Goal: Task Accomplishment & Management: Complete application form

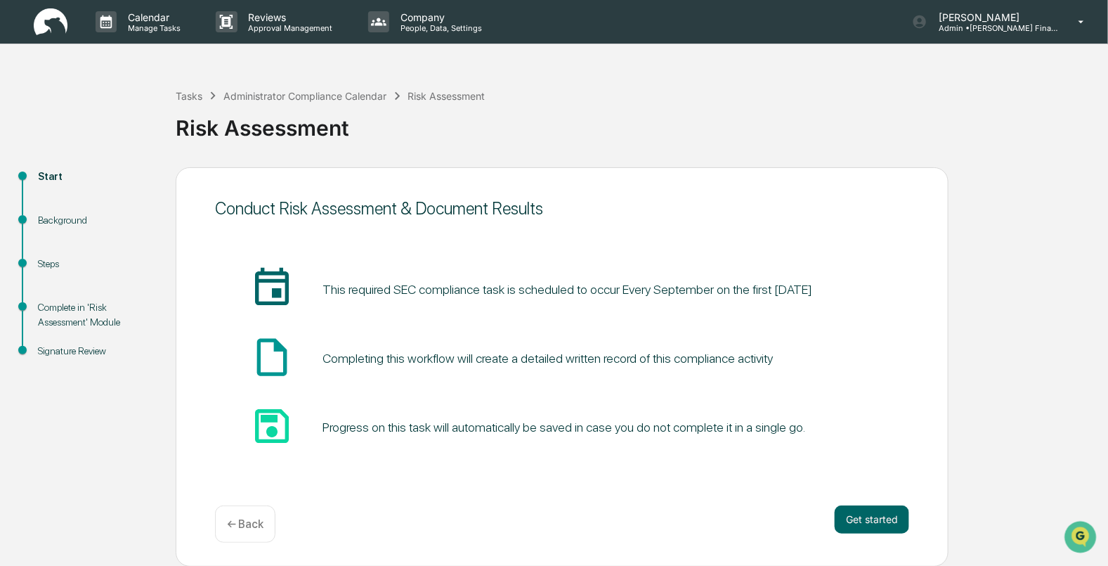
click at [49, 33] on img at bounding box center [51, 21] width 34 height 27
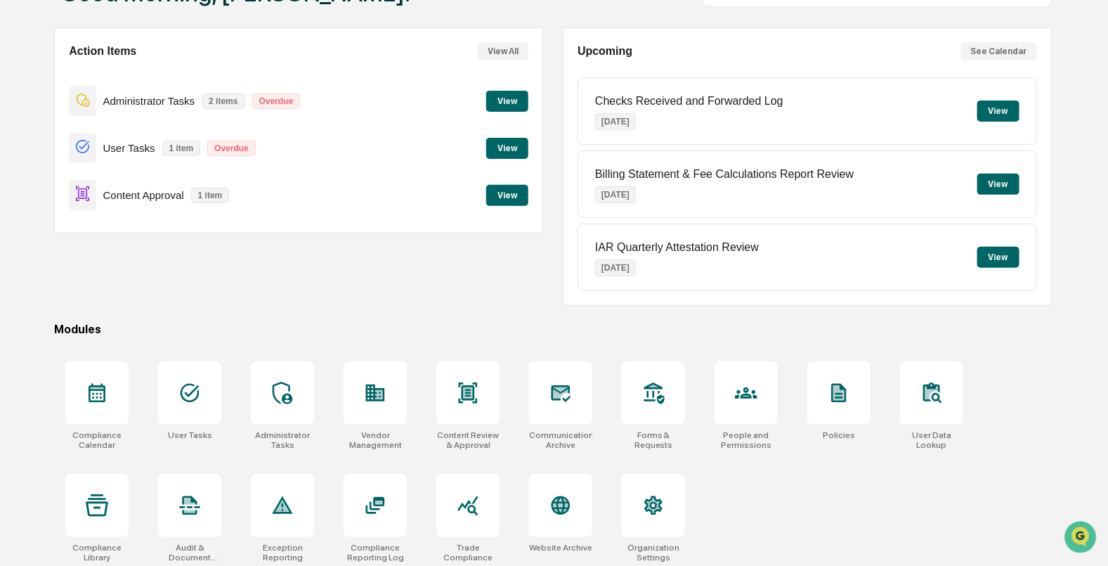
scroll to position [112, 0]
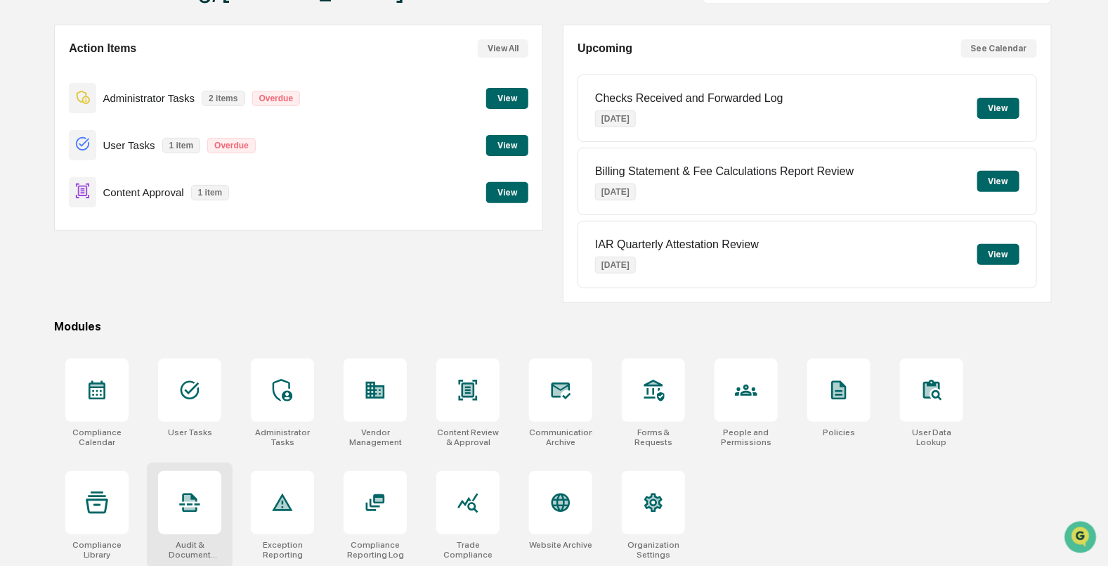
click at [207, 508] on div at bounding box center [189, 502] width 63 height 63
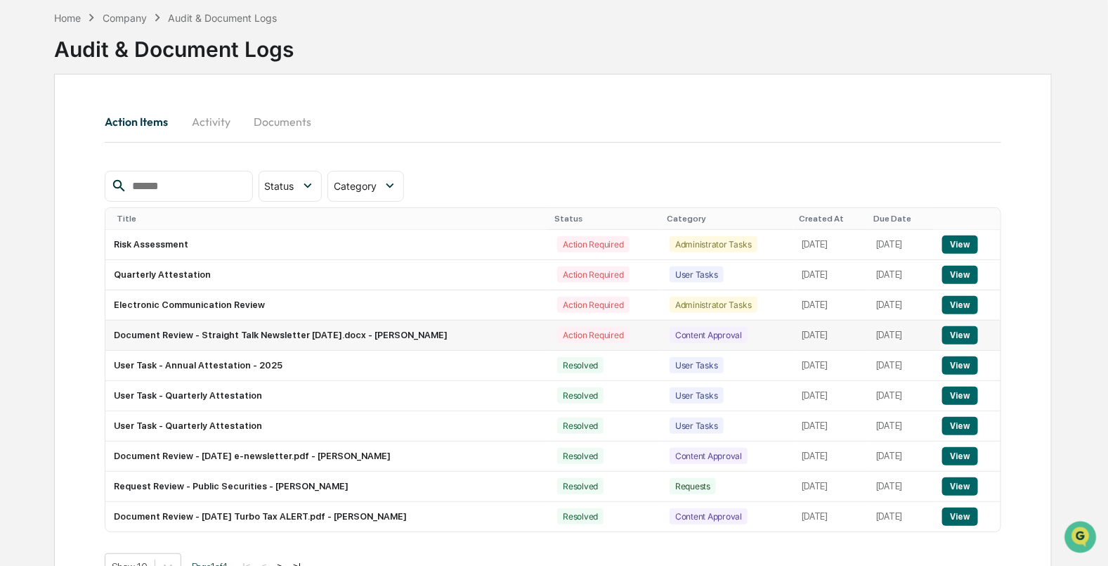
scroll to position [87, 0]
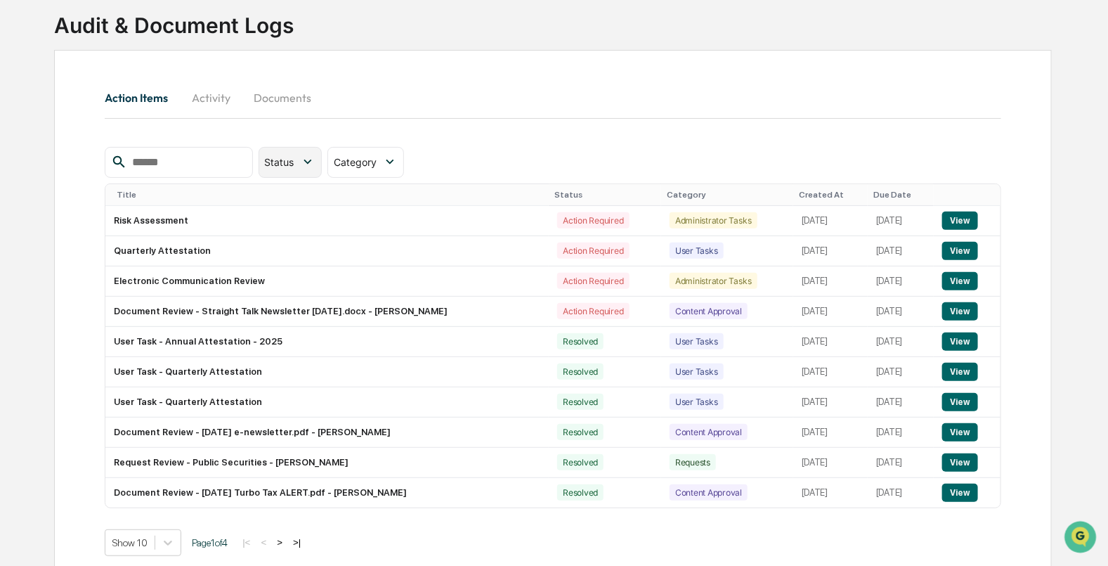
click at [316, 154] on icon at bounding box center [307, 161] width 15 height 15
click at [398, 164] on icon at bounding box center [389, 161] width 15 height 15
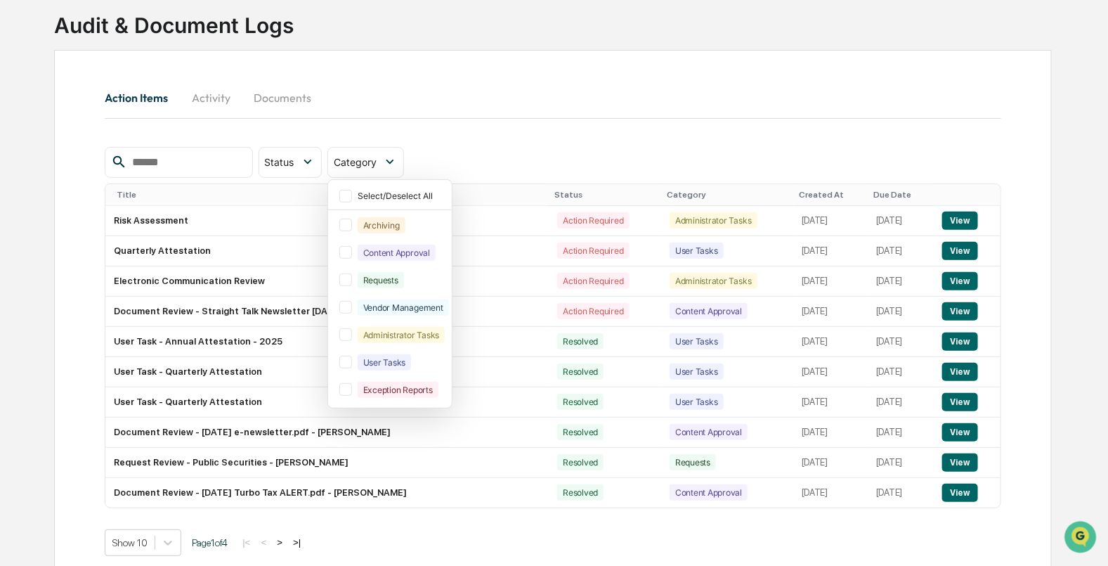
click at [500, 135] on div "Action Items Activity Documents" at bounding box center [553, 114] width 896 height 66
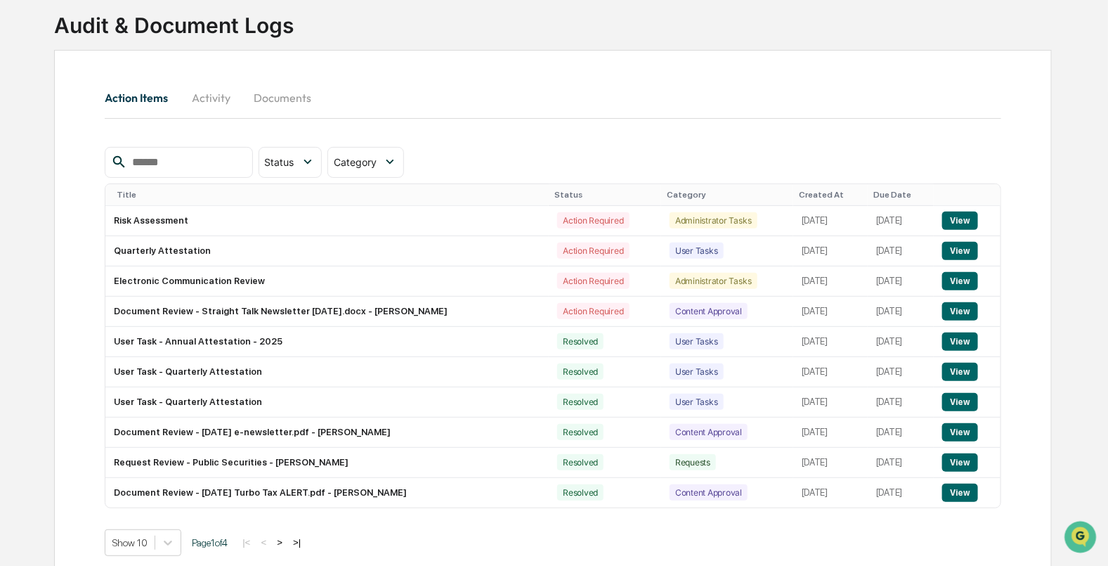
click at [194, 158] on input "text" at bounding box center [186, 162] width 119 height 18
click at [287, 540] on button ">" at bounding box center [280, 542] width 14 height 12
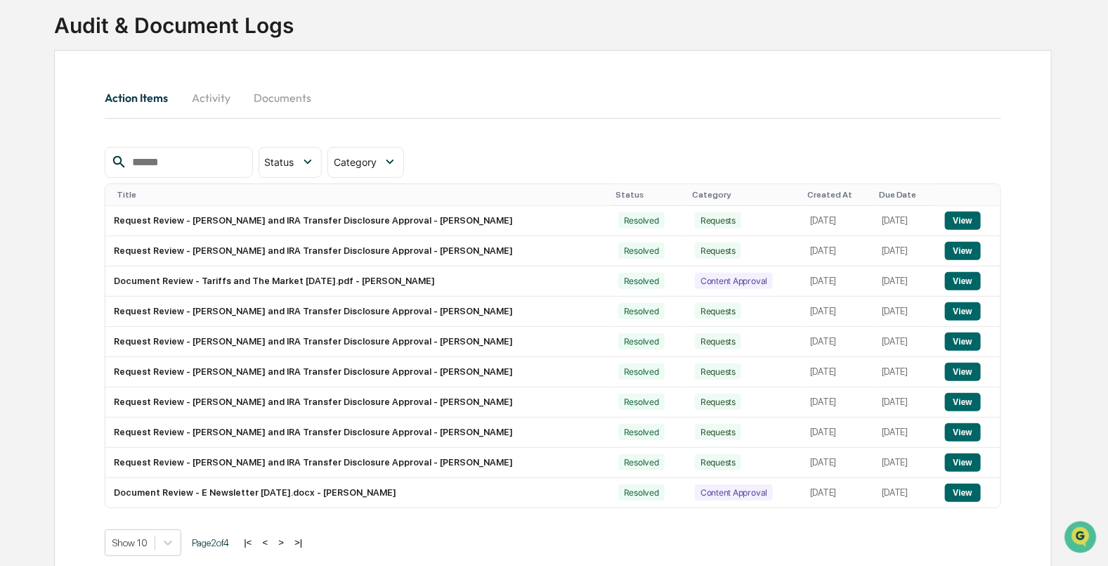
click at [288, 545] on button ">" at bounding box center [281, 542] width 14 height 12
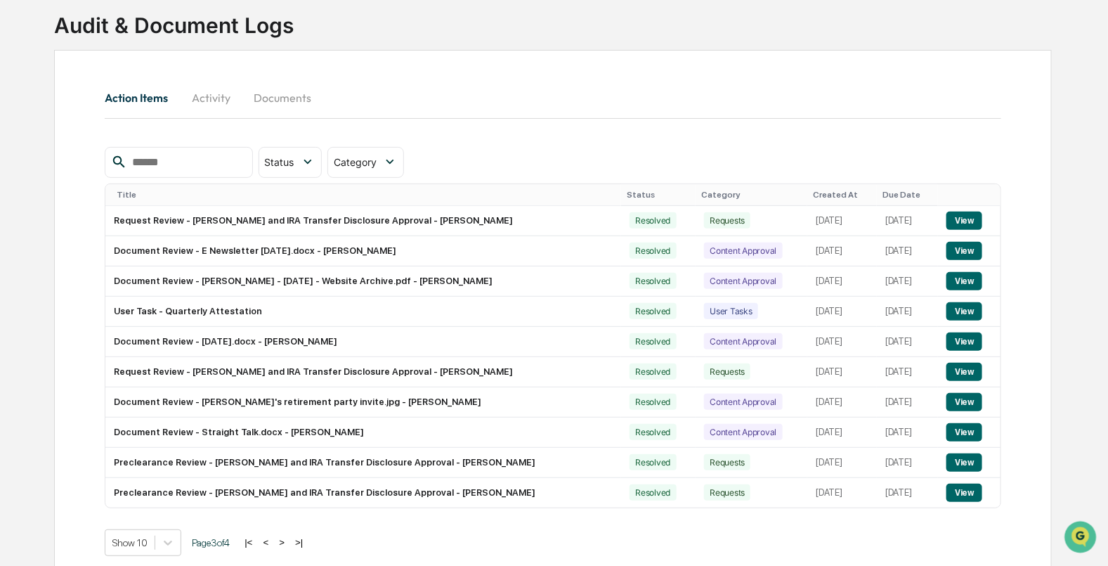
click at [256, 542] on button "|<" at bounding box center [248, 542] width 16 height 12
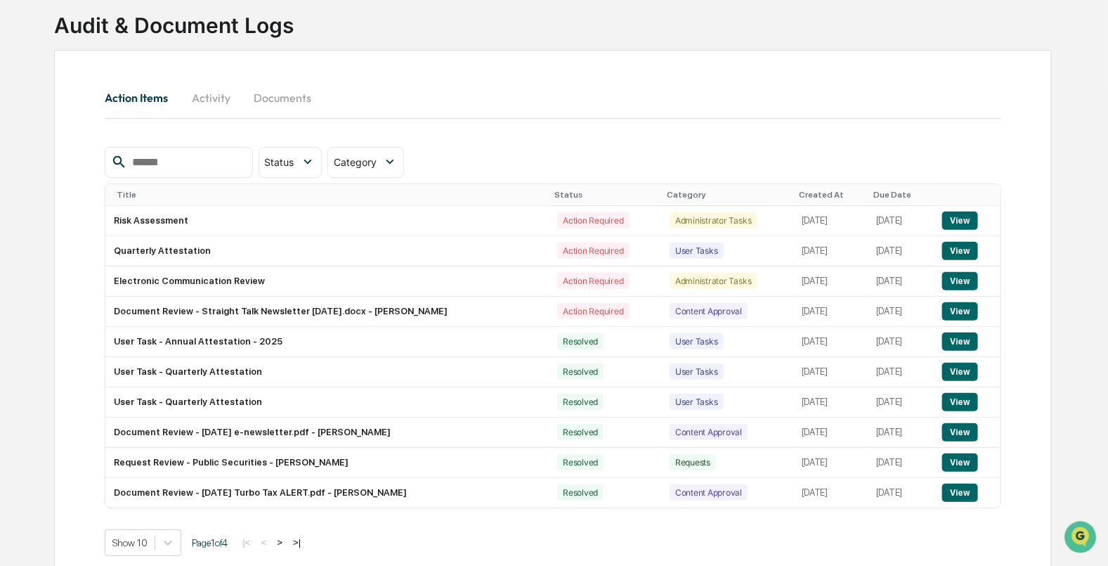
scroll to position [0, 0]
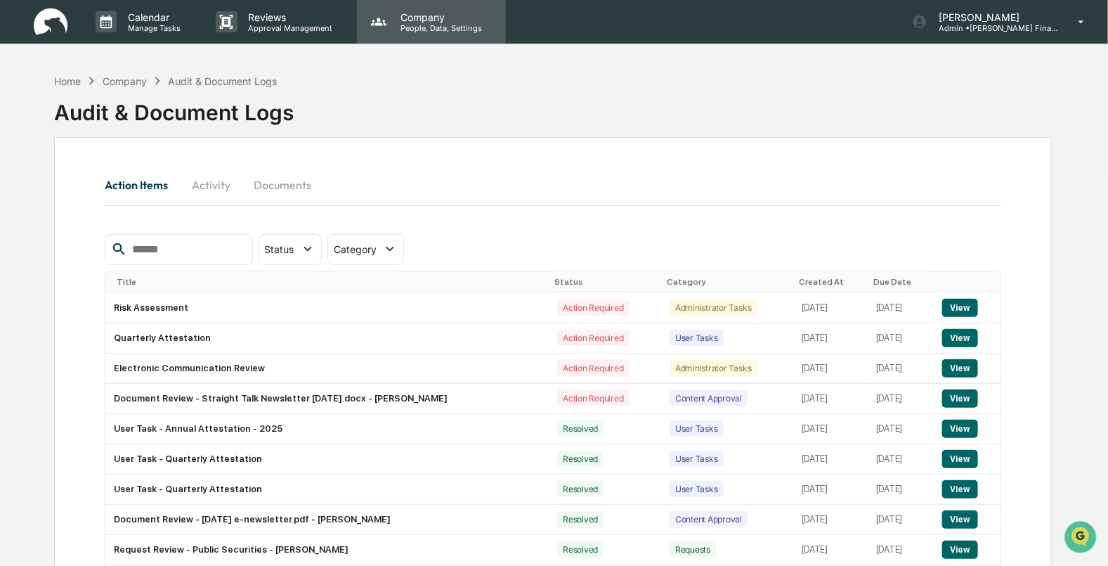
click at [412, 25] on p "People, Data, Settings" at bounding box center [439, 28] width 100 height 10
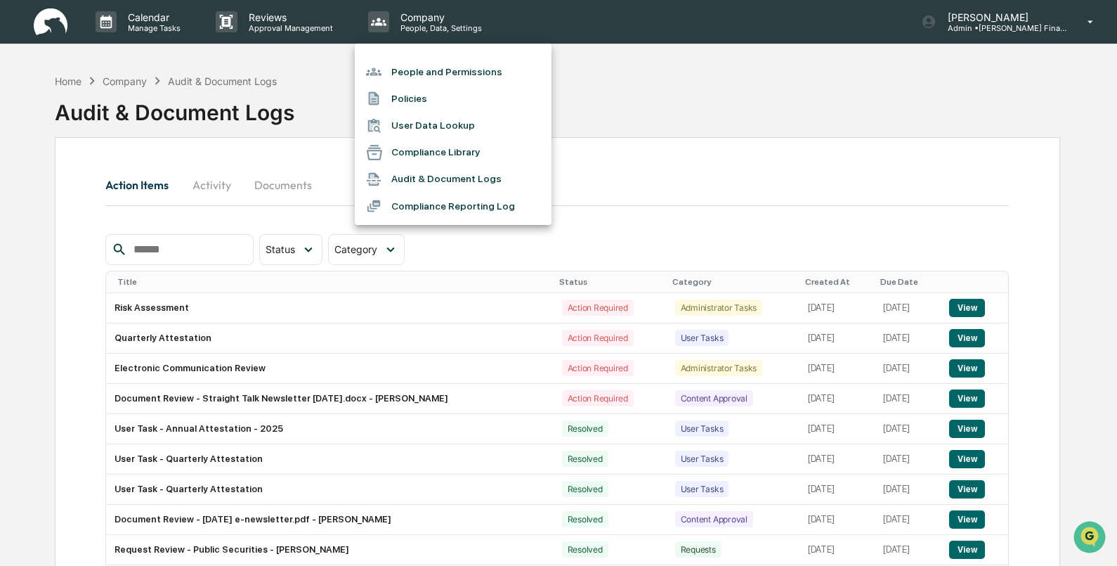
click at [394, 71] on li "People and Permissions" at bounding box center [453, 71] width 197 height 27
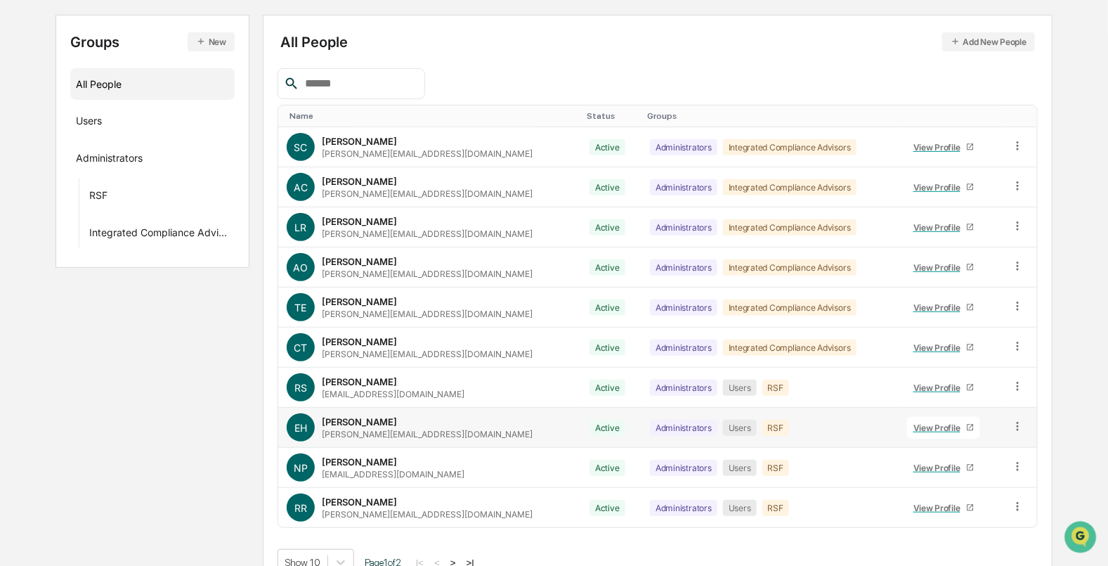
scroll to position [164, 0]
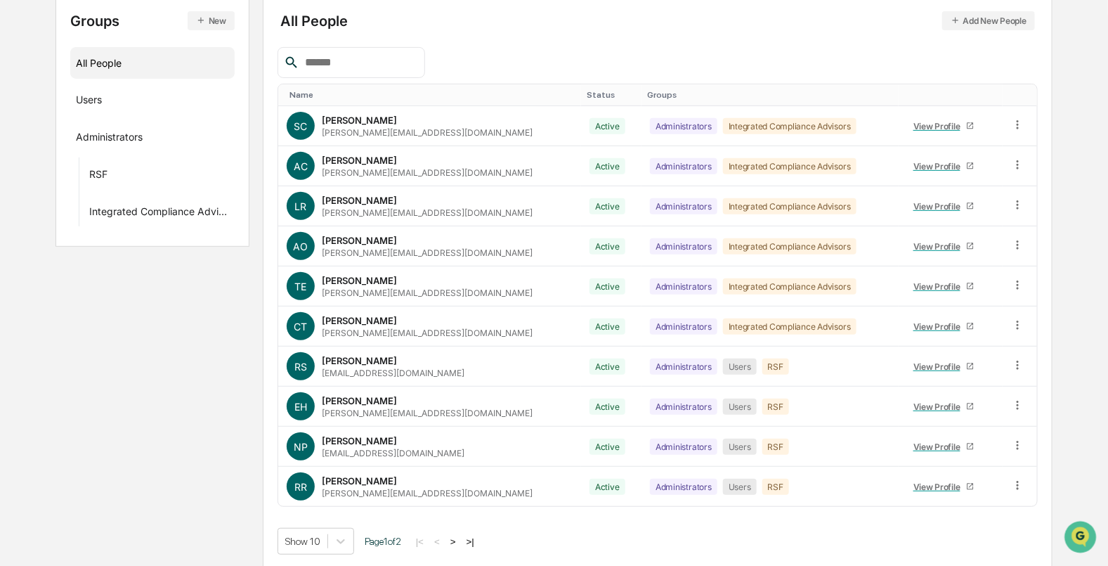
click at [460, 536] on button ">" at bounding box center [453, 541] width 14 height 12
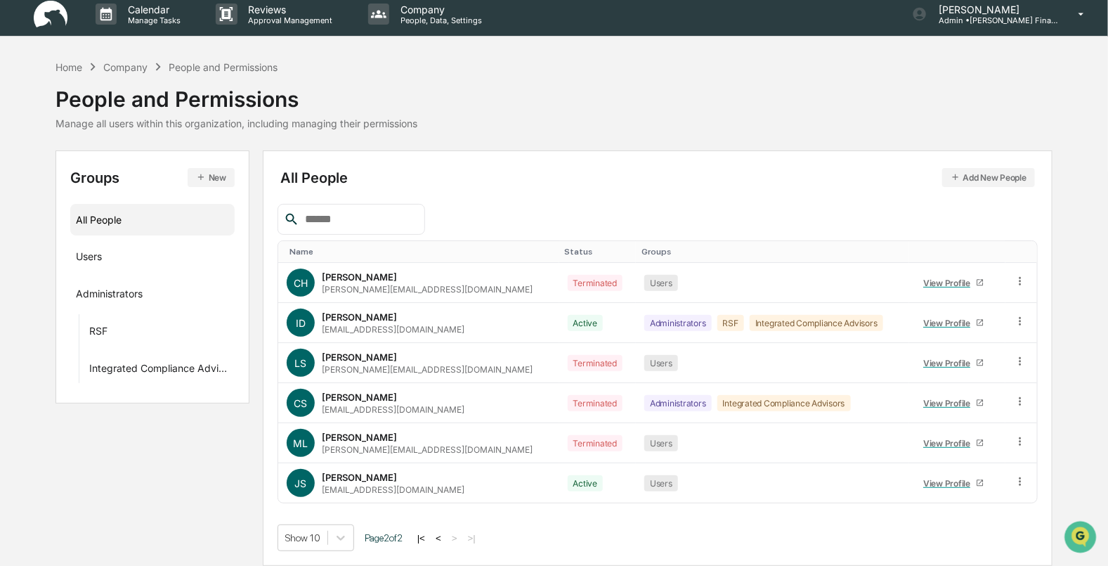
scroll to position [6, 0]
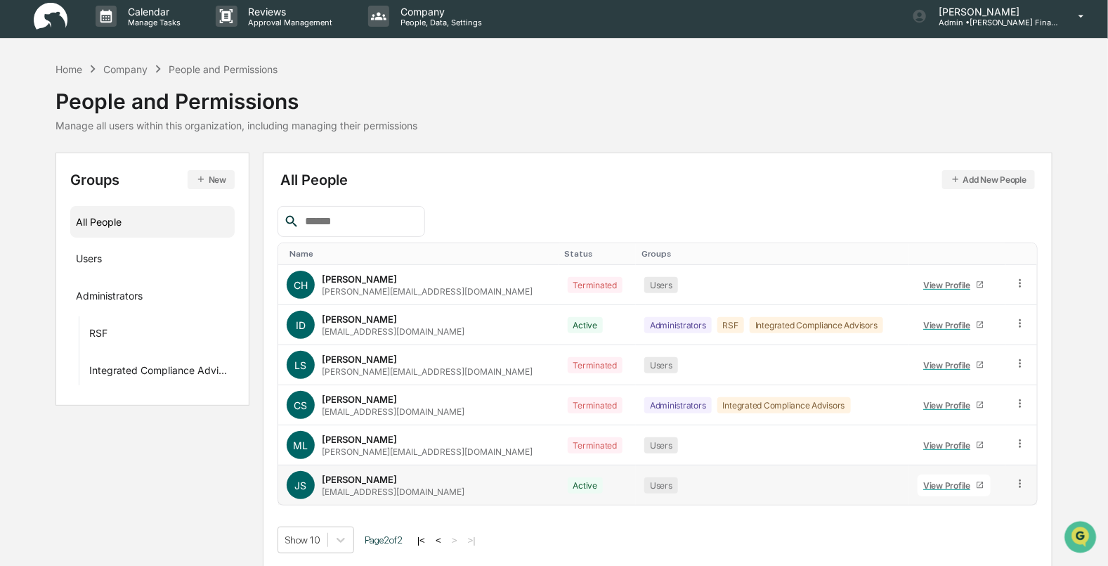
click at [932, 486] on div "View Profile" at bounding box center [949, 485] width 53 height 11
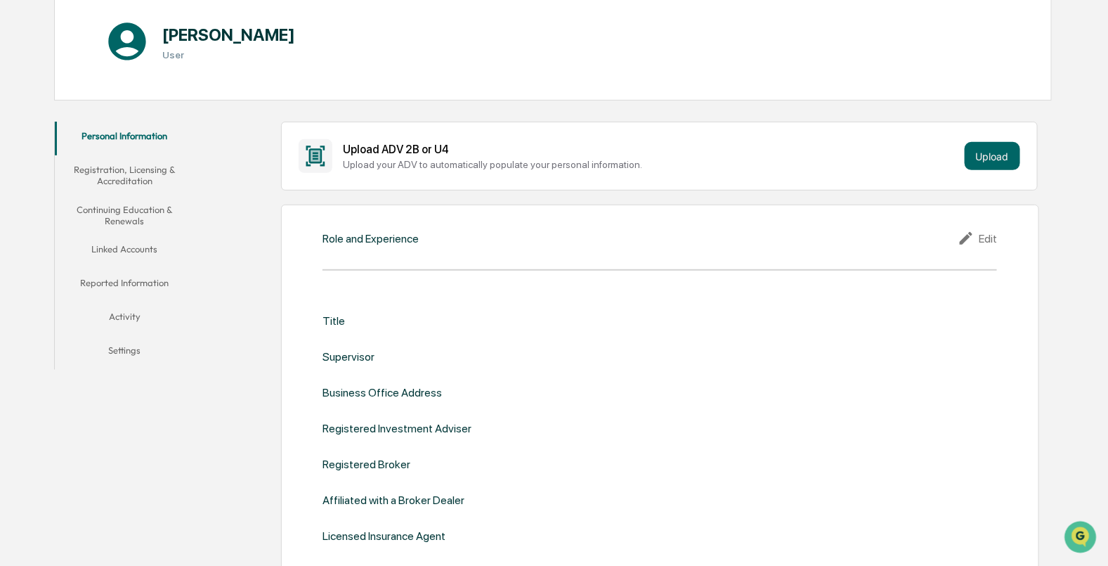
scroll to position [181, 0]
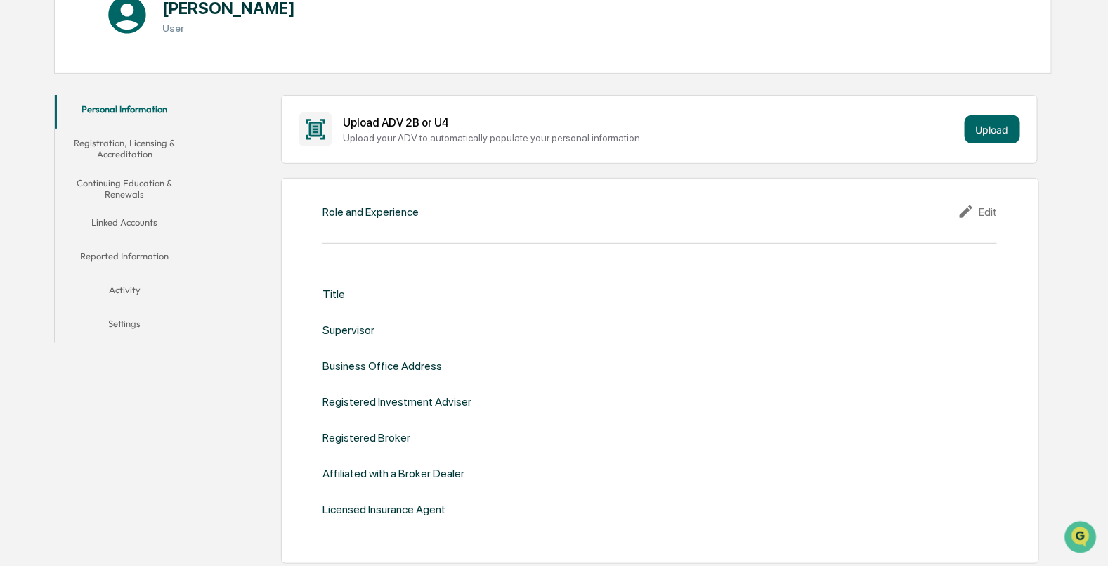
click at [125, 137] on button "Registration, Licensing & Accreditation" at bounding box center [124, 149] width 139 height 40
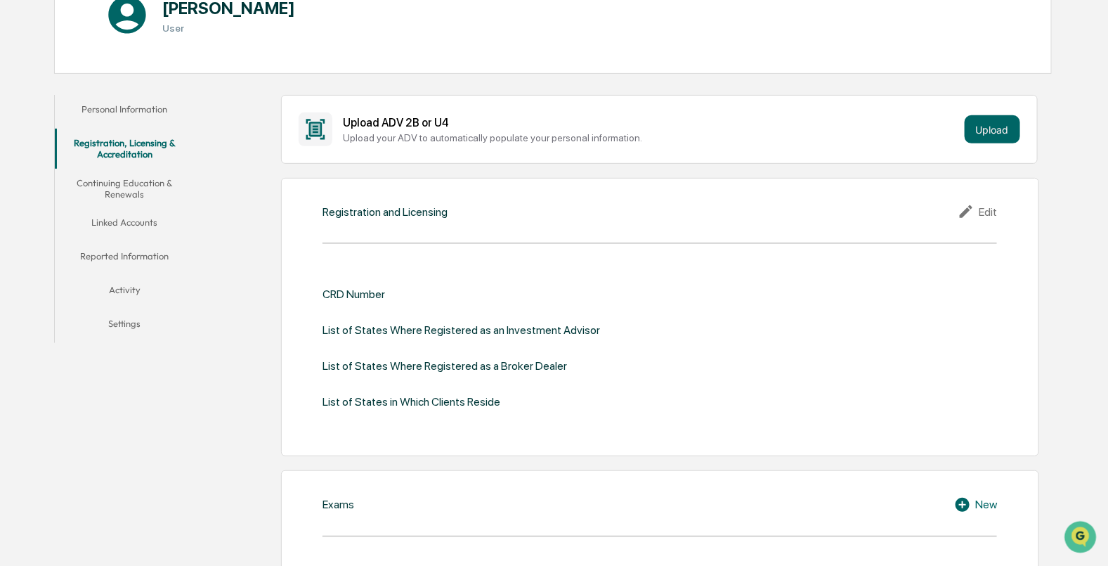
click at [126, 186] on button "Continuing Education & Renewals" at bounding box center [124, 189] width 139 height 40
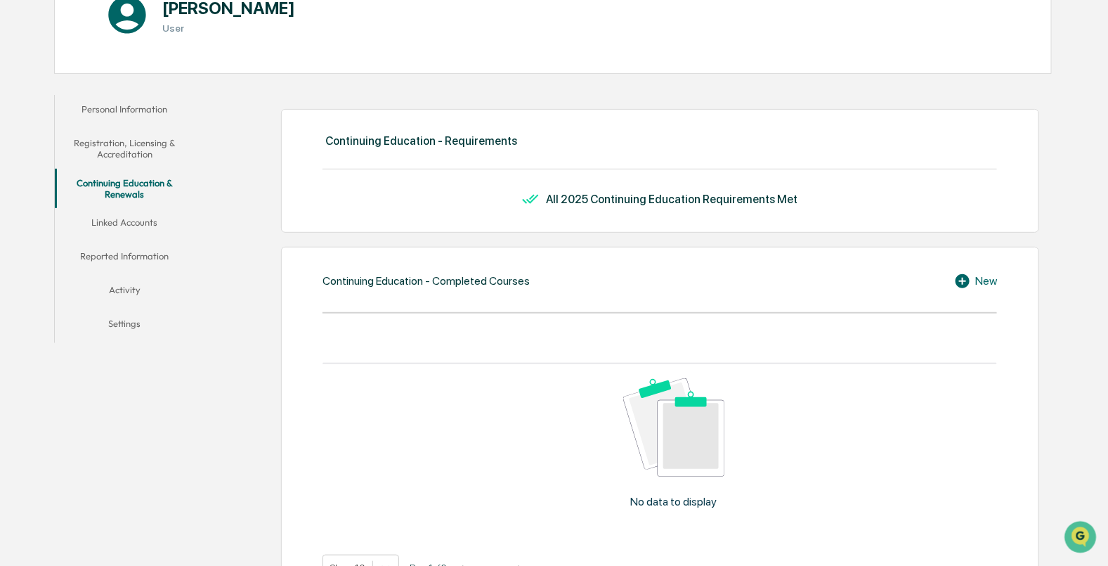
click at [116, 218] on button "Linked Accounts" at bounding box center [124, 225] width 139 height 34
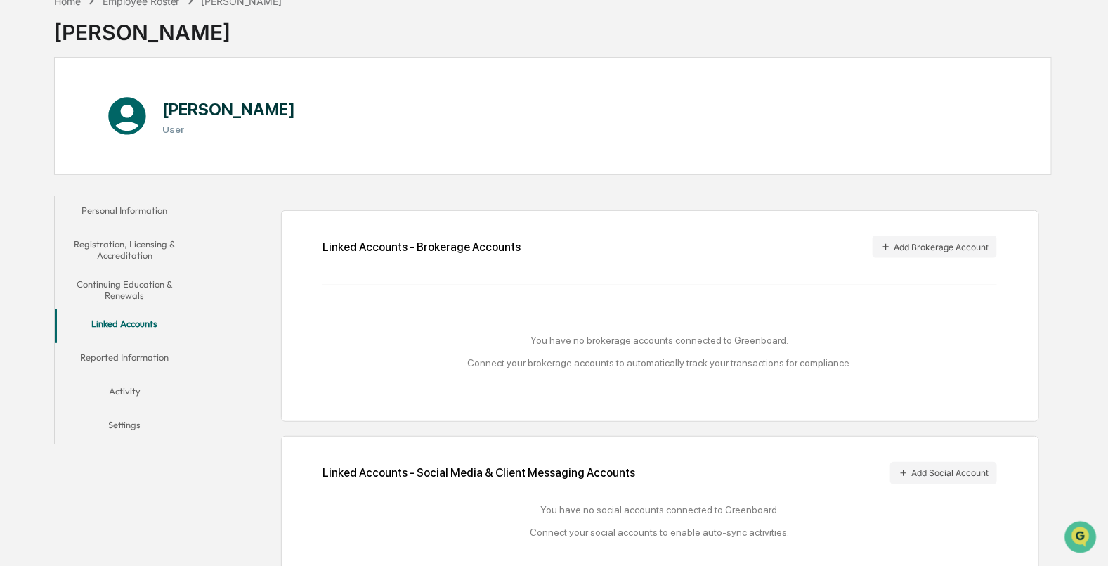
scroll to position [100, 0]
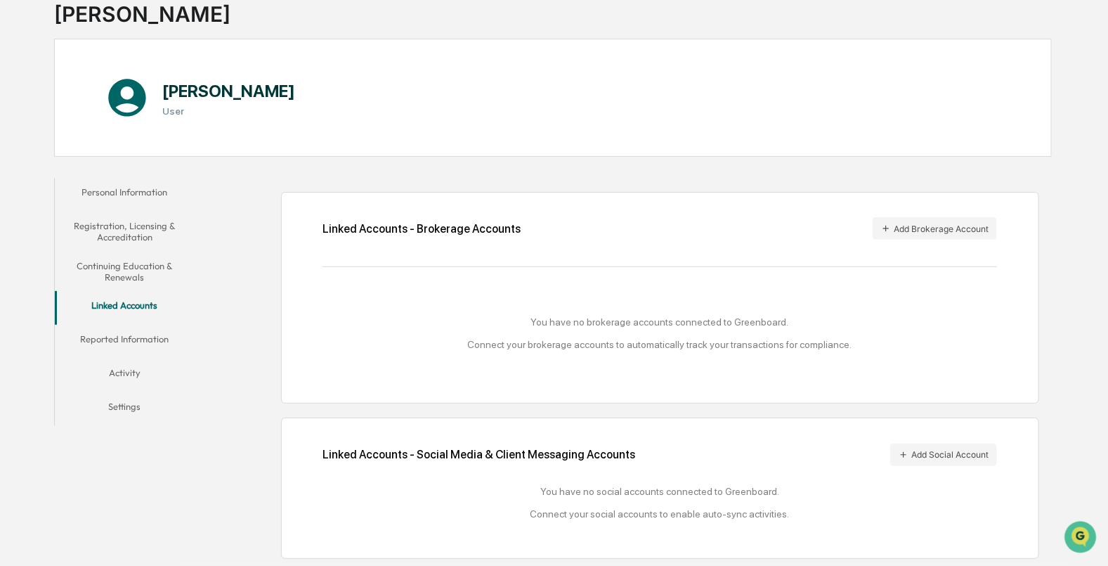
click at [107, 337] on button "Reported Information" at bounding box center [124, 342] width 139 height 34
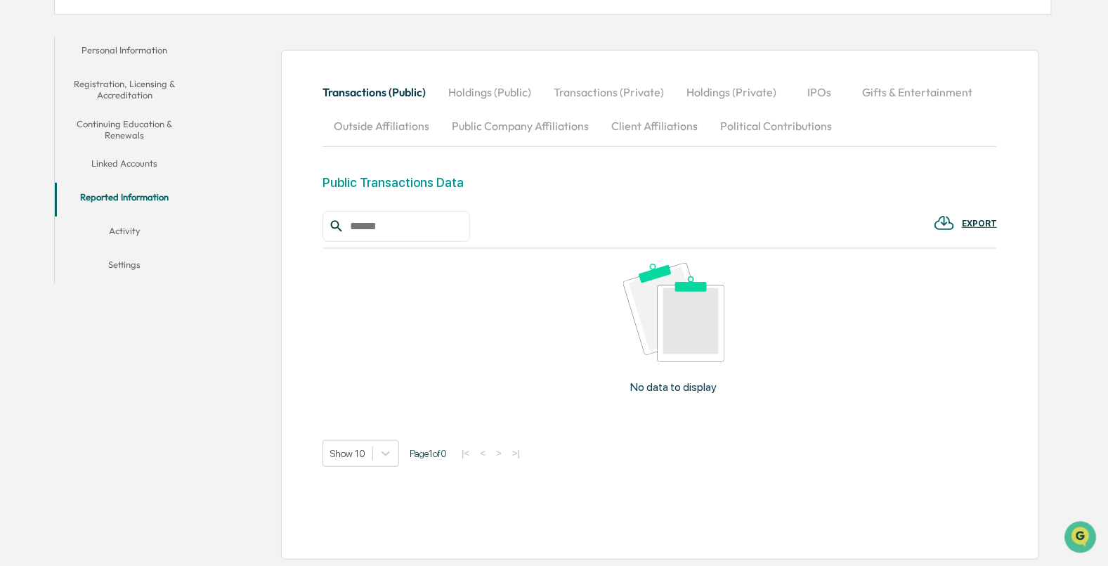
click at [142, 223] on button "Activity" at bounding box center [124, 233] width 139 height 34
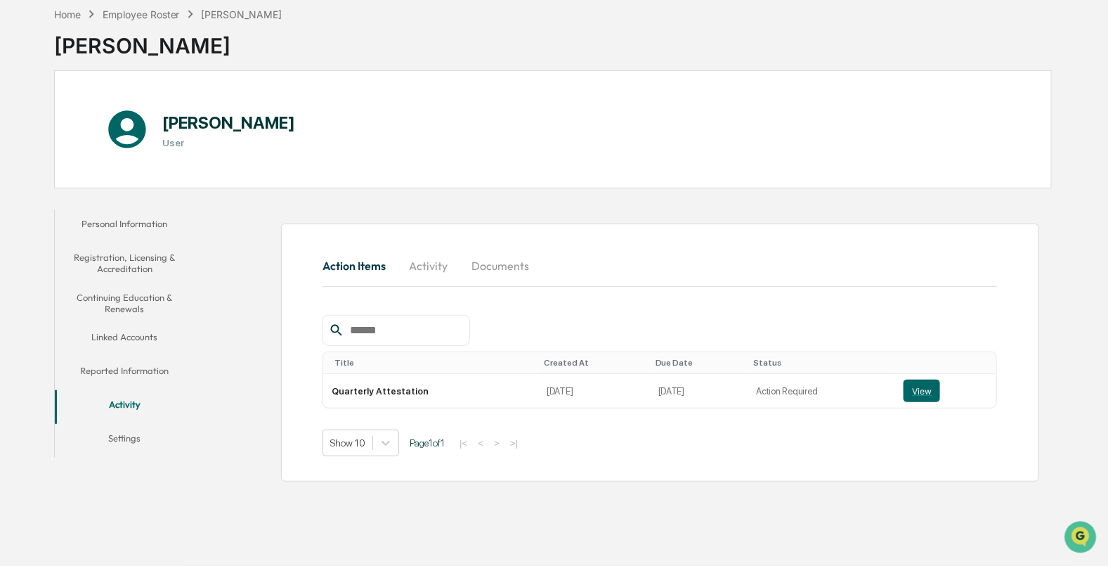
click at [122, 444] on button "Settings" at bounding box center [124, 441] width 139 height 34
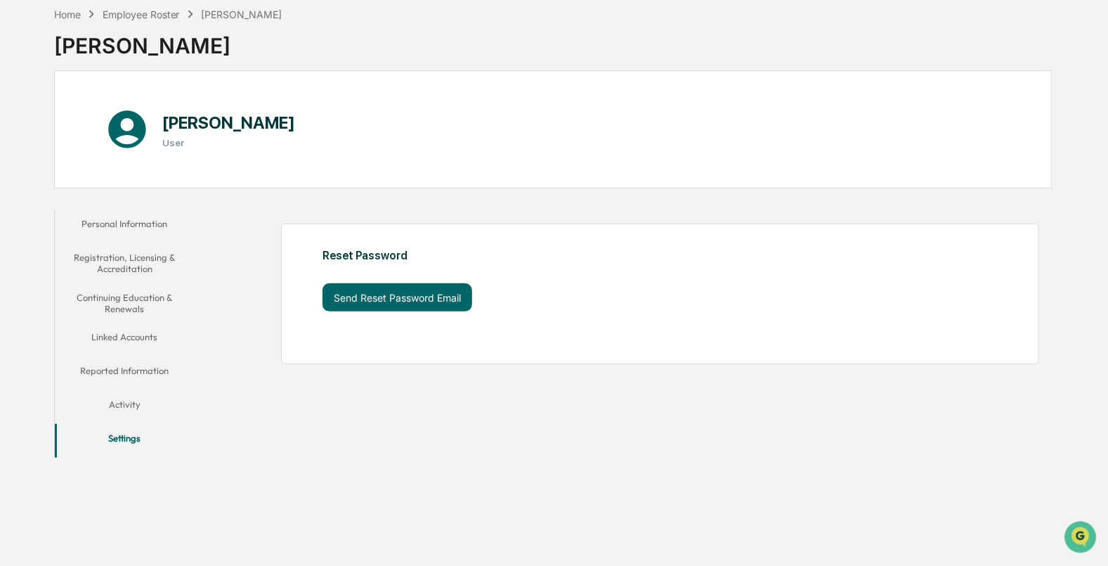
click at [126, 213] on button "Personal Information" at bounding box center [124, 226] width 139 height 34
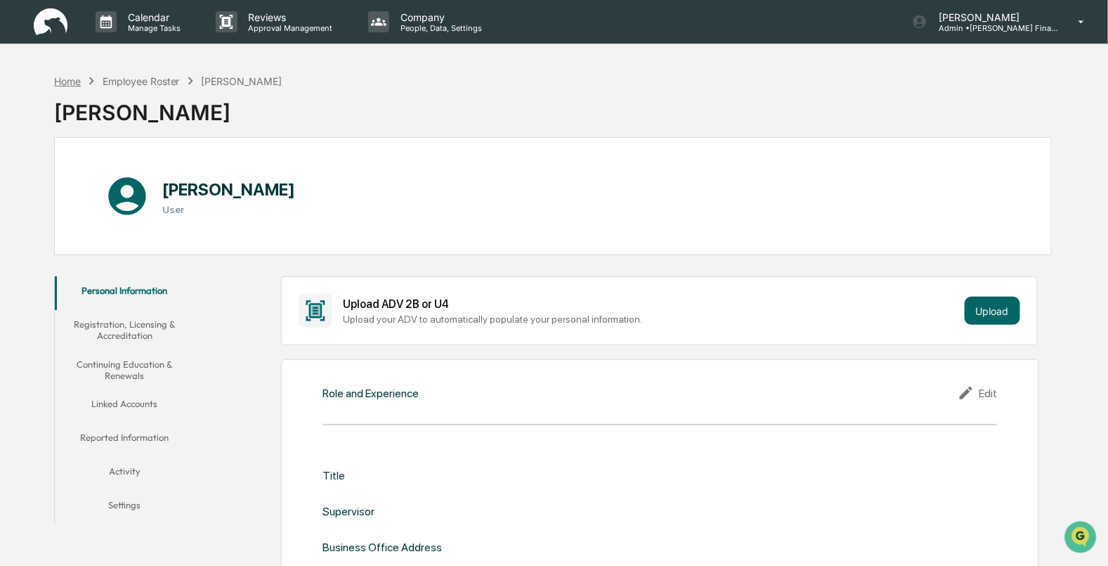
click at [69, 83] on div "Home" at bounding box center [67, 81] width 27 height 12
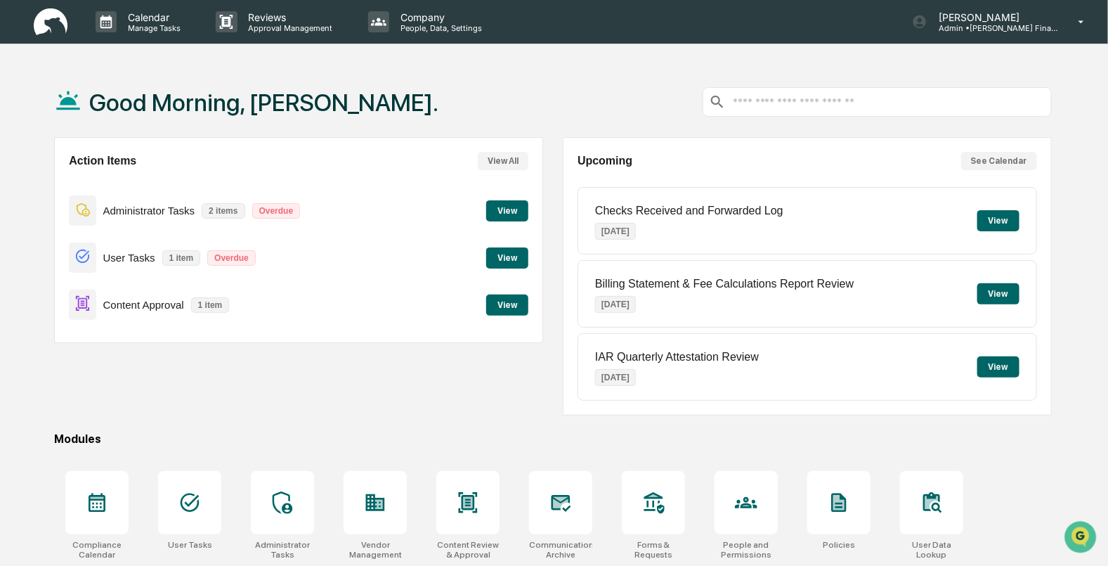
click at [825, 91] on div at bounding box center [877, 102] width 349 height 30
click at [798, 103] on input "text" at bounding box center [889, 102] width 314 height 13
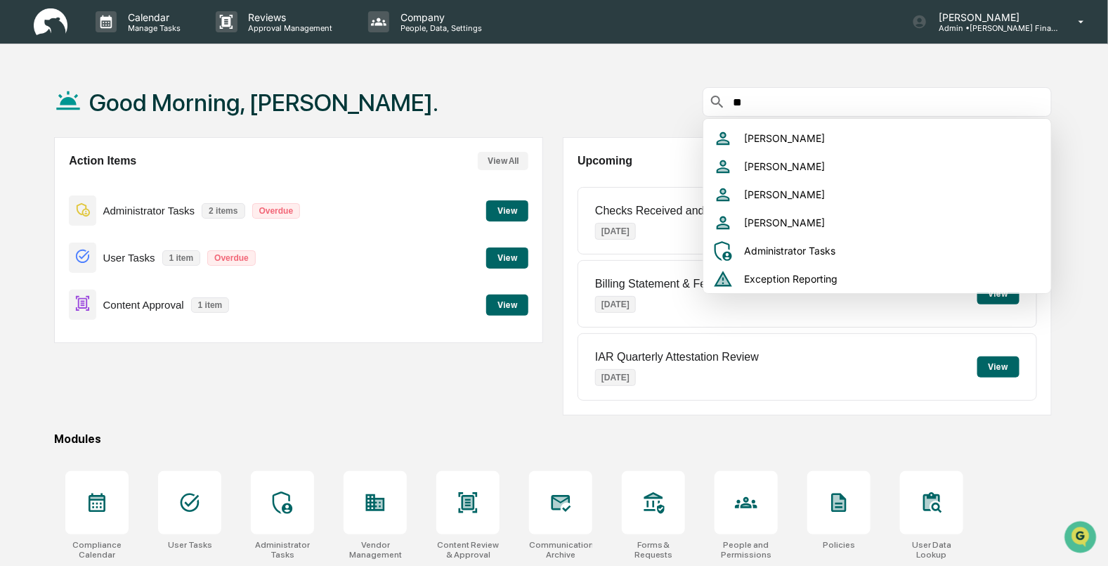
type input "*"
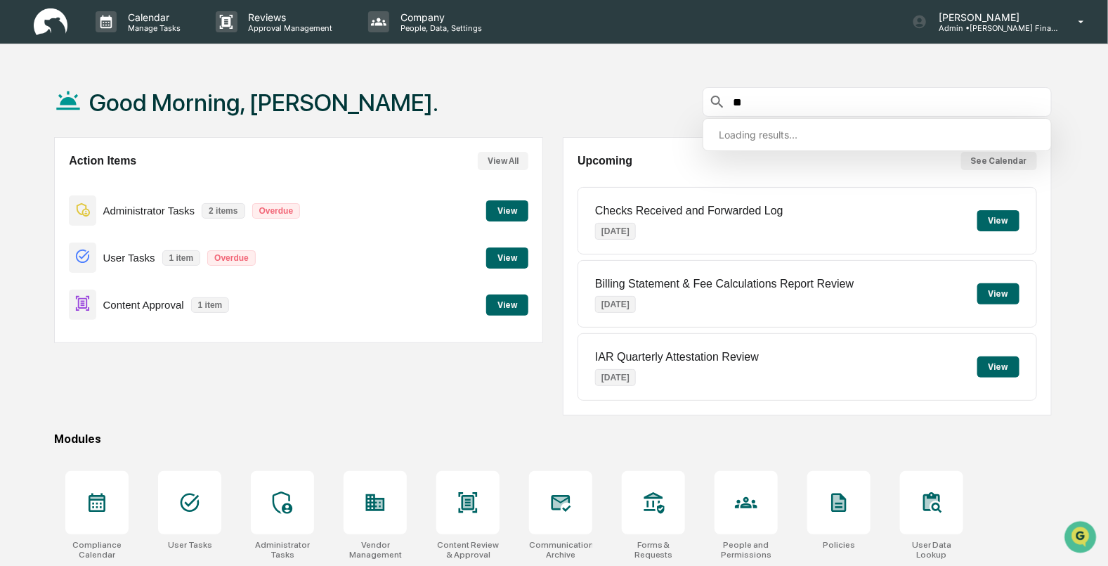
type input "*"
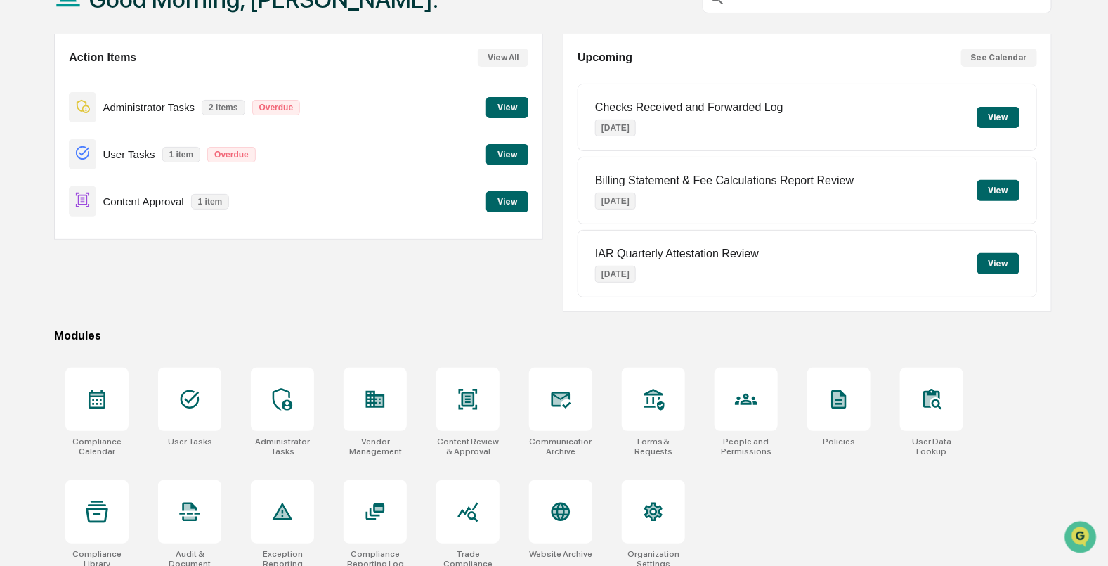
scroll to position [112, 0]
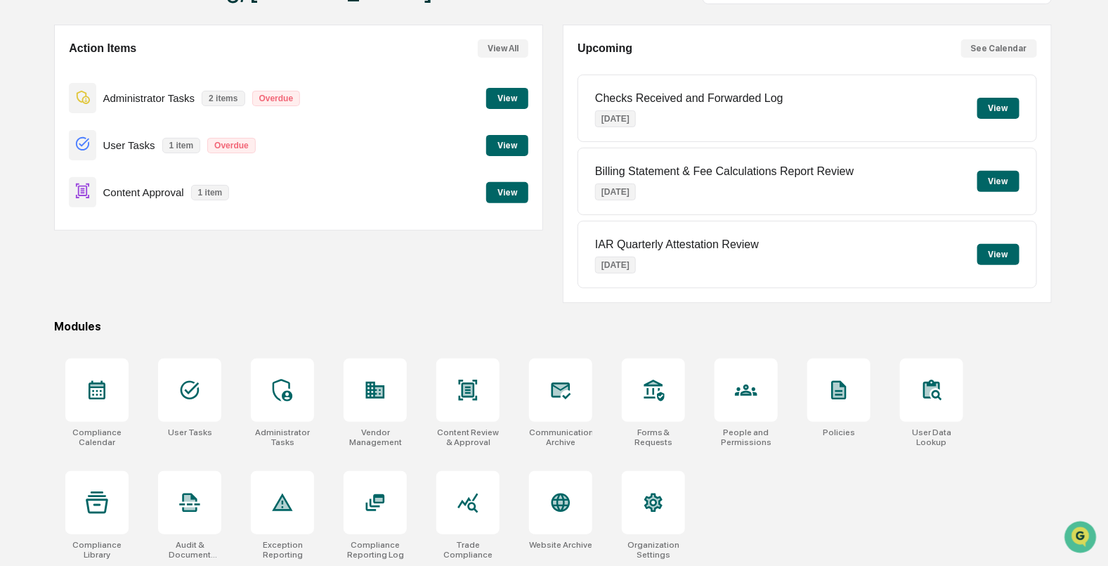
click at [998, 254] on button "View" at bounding box center [998, 254] width 42 height 21
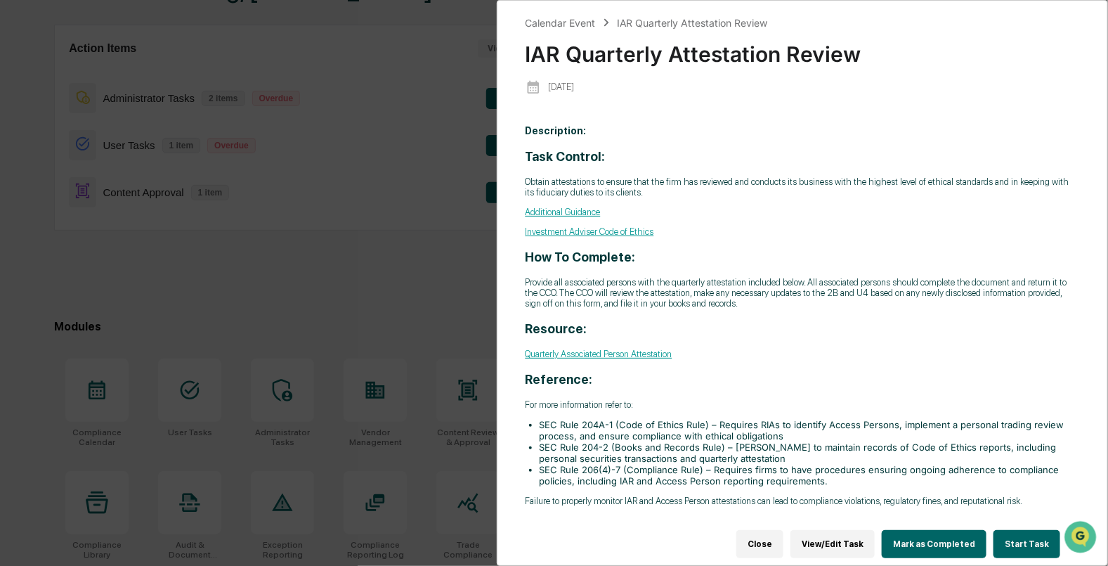
click at [374, 267] on div "Calendar Event IAR Quarterly Attestation Review IAR Quarterly Attestation Revie…" at bounding box center [554, 283] width 1108 height 566
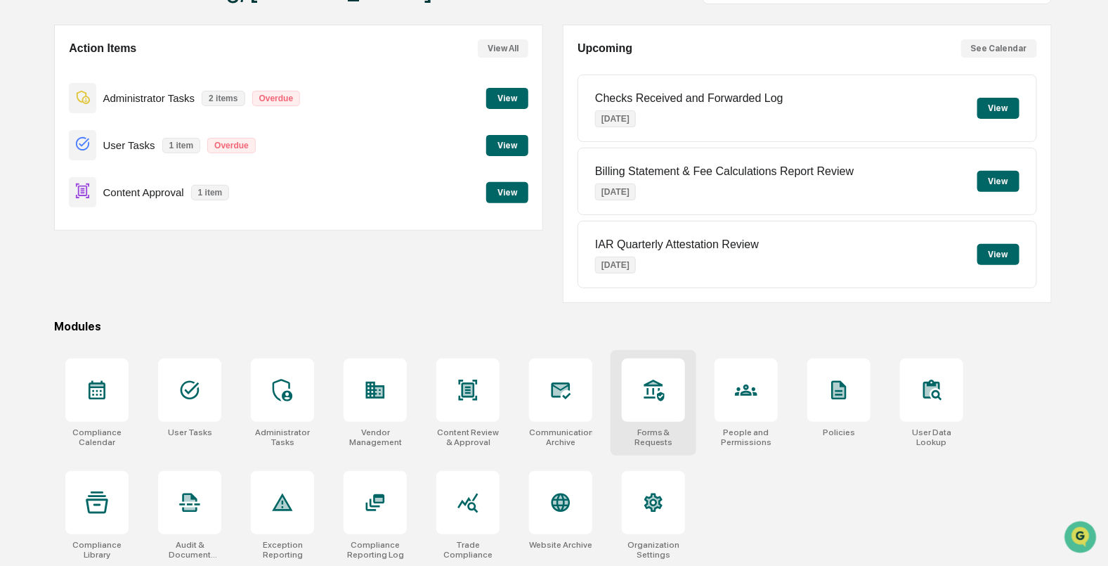
click at [674, 396] on div at bounding box center [653, 389] width 63 height 63
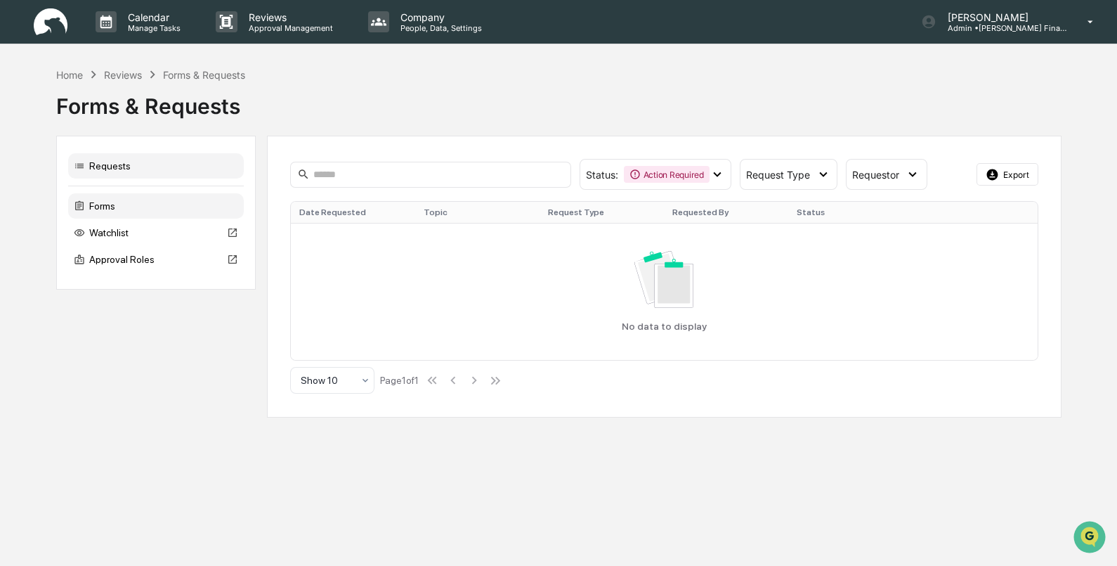
click at [158, 204] on div "Forms" at bounding box center [156, 205] width 176 height 25
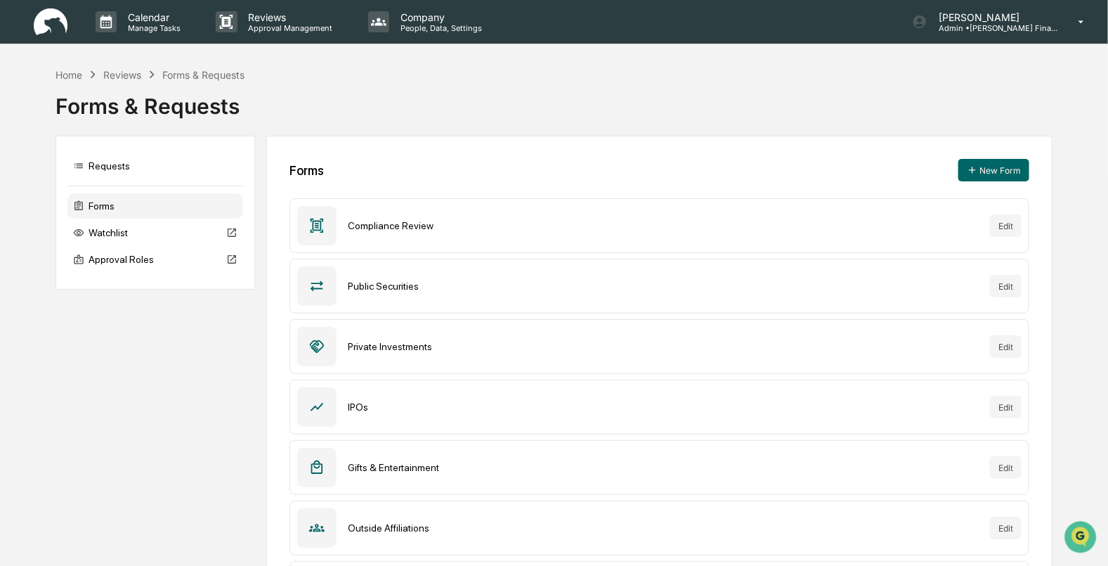
click at [105, 235] on div "Watchlist" at bounding box center [155, 232] width 176 height 25
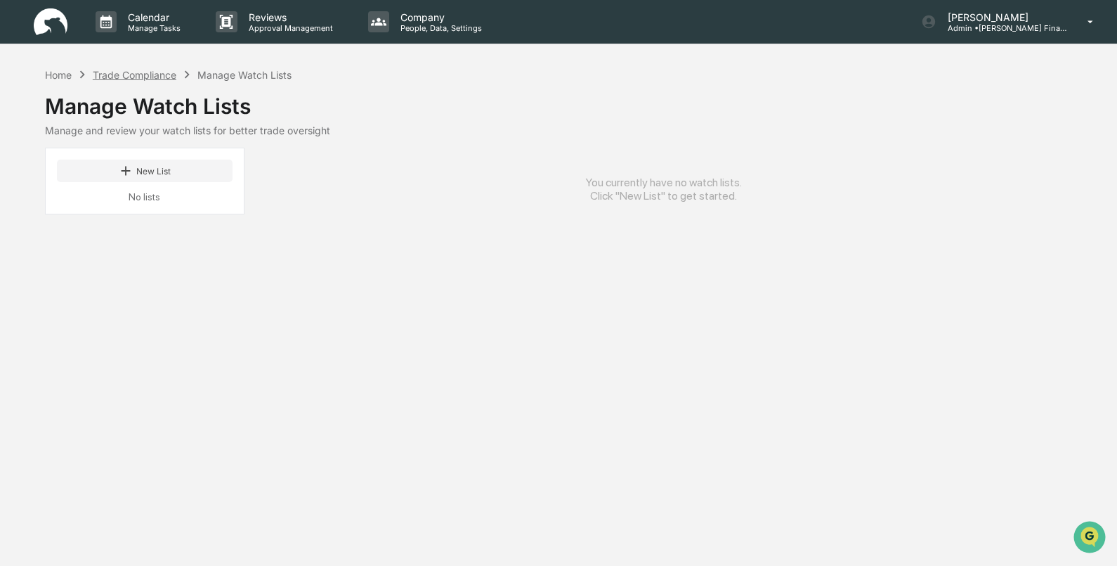
click at [149, 74] on div "Trade Compliance" at bounding box center [135, 75] width 84 height 12
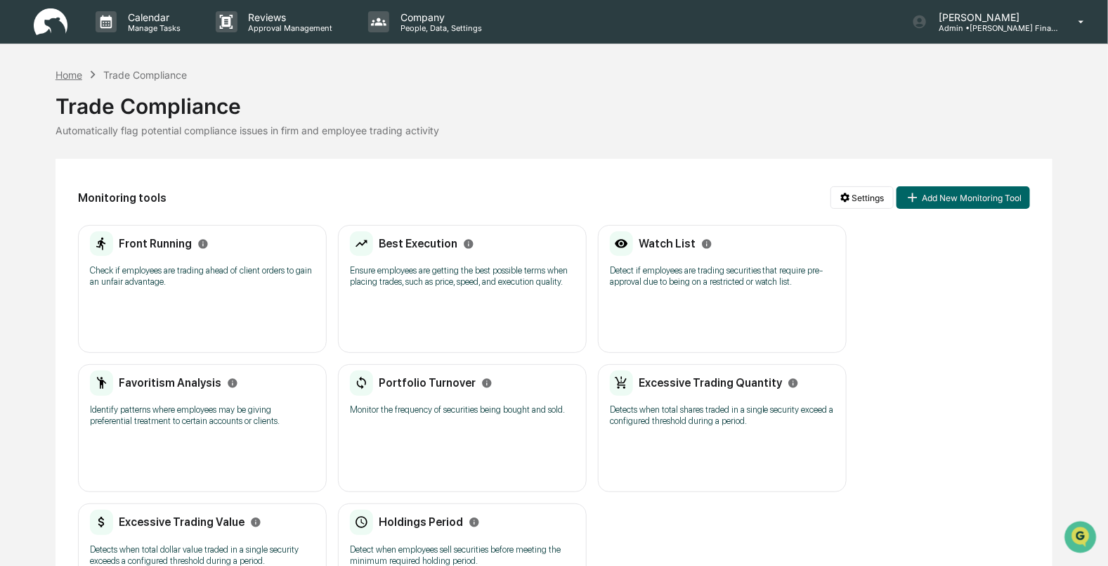
click at [63, 70] on div "Home" at bounding box center [69, 75] width 27 height 12
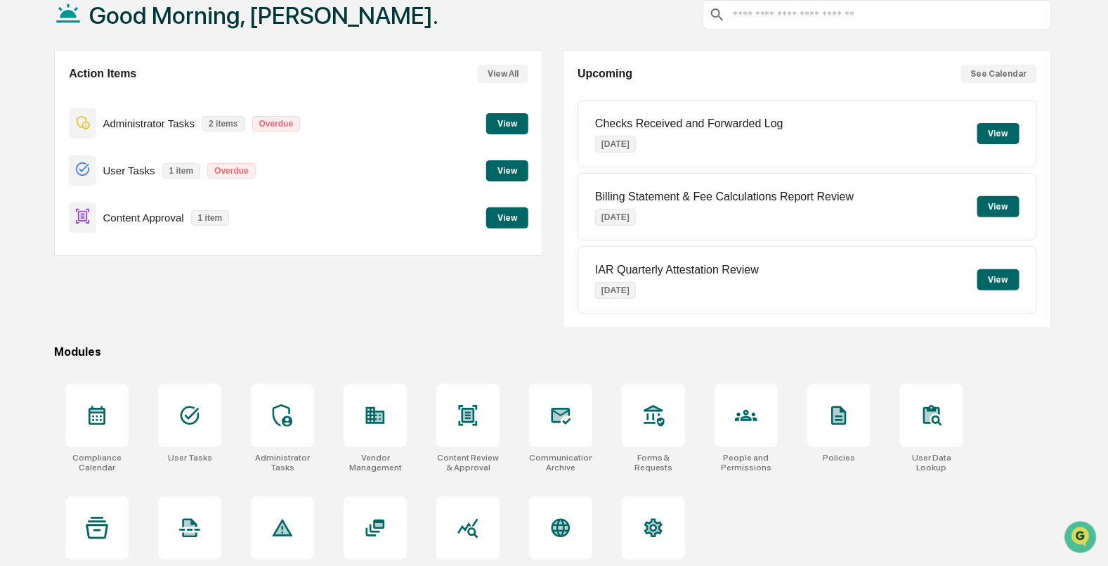
scroll to position [112, 0]
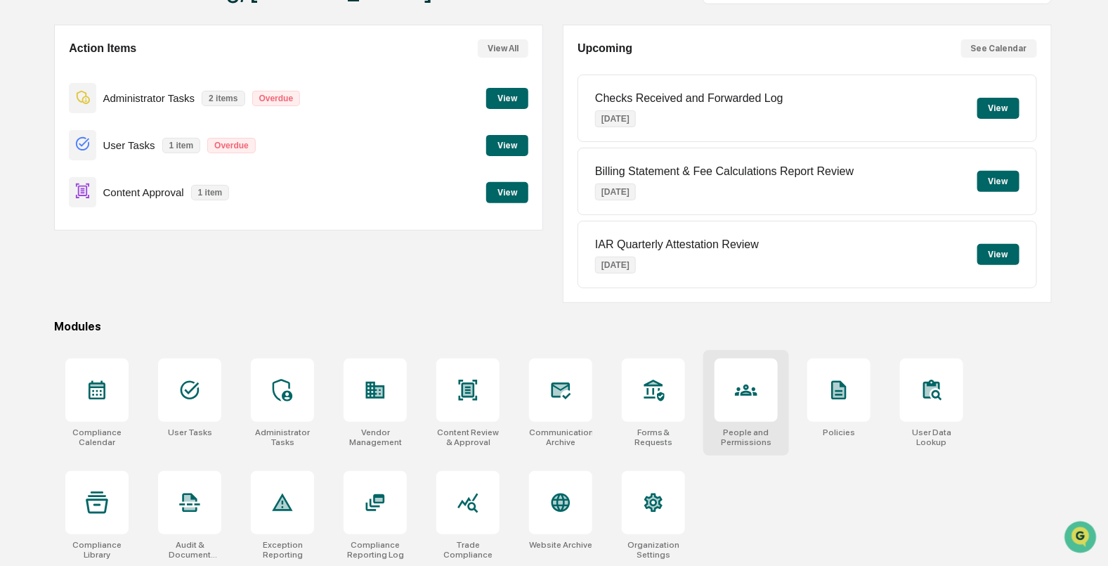
click at [729, 379] on div at bounding box center [746, 389] width 63 height 63
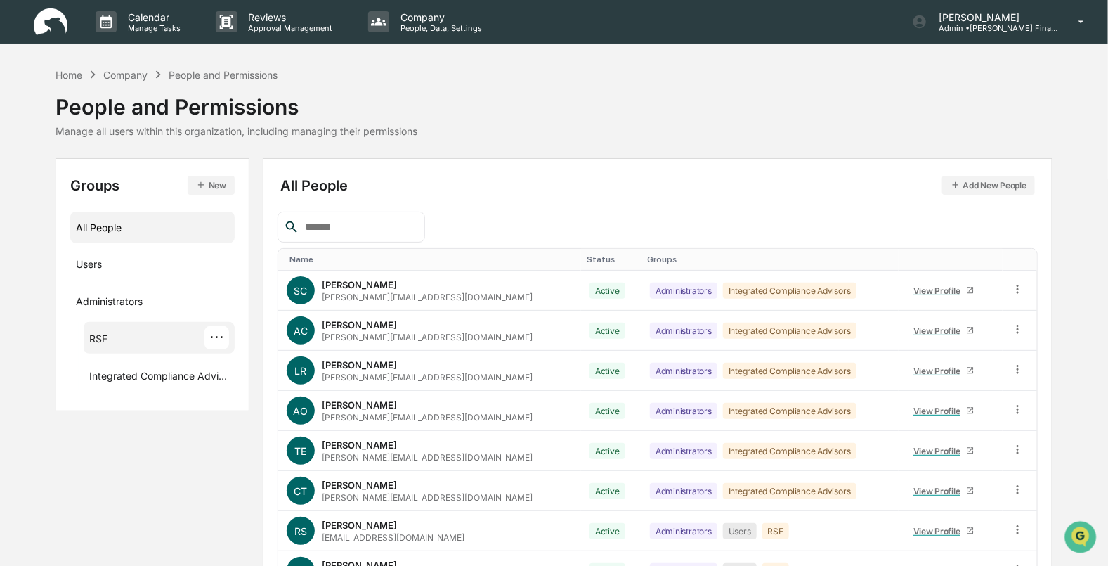
click at [98, 323] on div "RSF ···" at bounding box center [159, 338] width 151 height 32
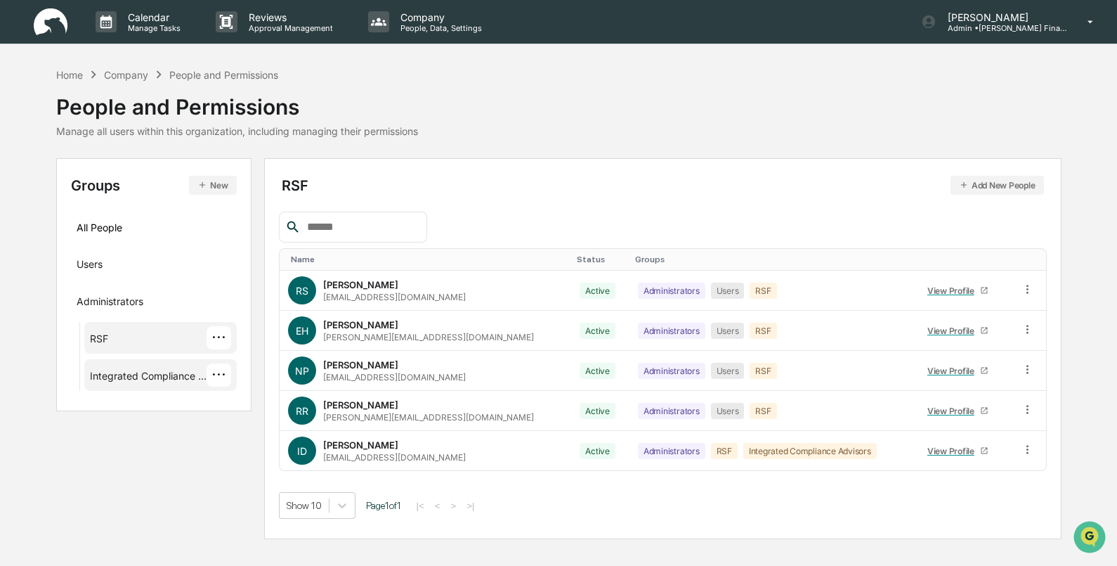
click at [90, 370] on div "Integrated Compliance Advisors" at bounding box center [148, 378] width 117 height 17
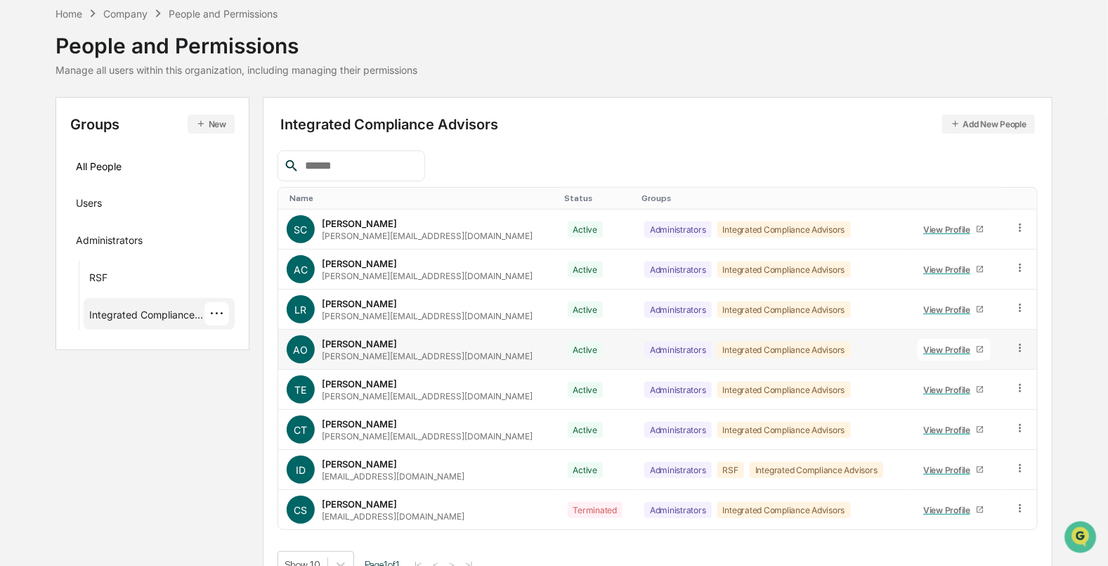
scroll to position [85, 0]
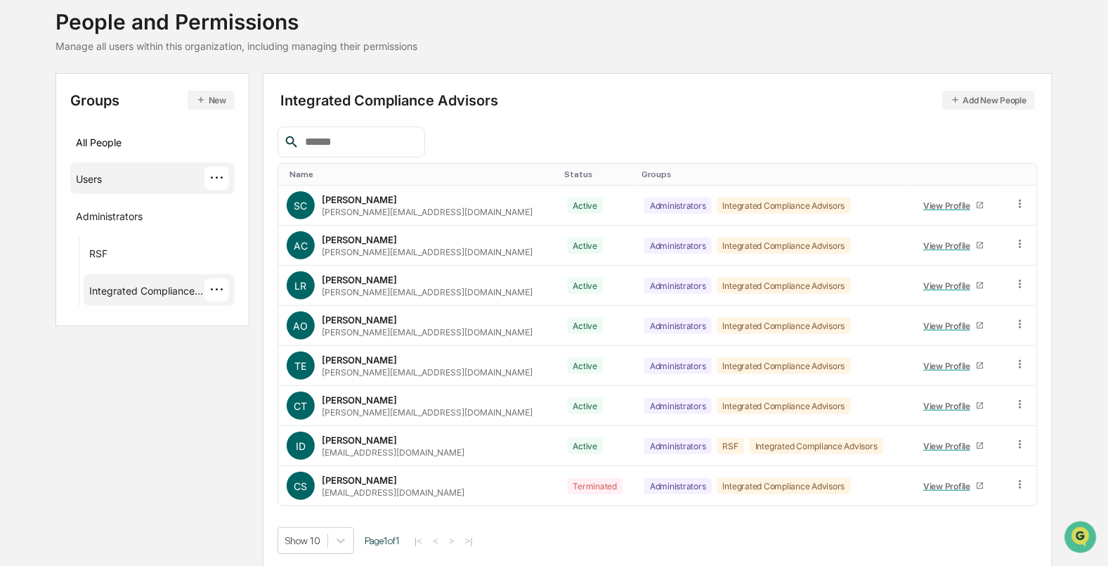
click at [106, 173] on div "Users ···" at bounding box center [152, 178] width 153 height 23
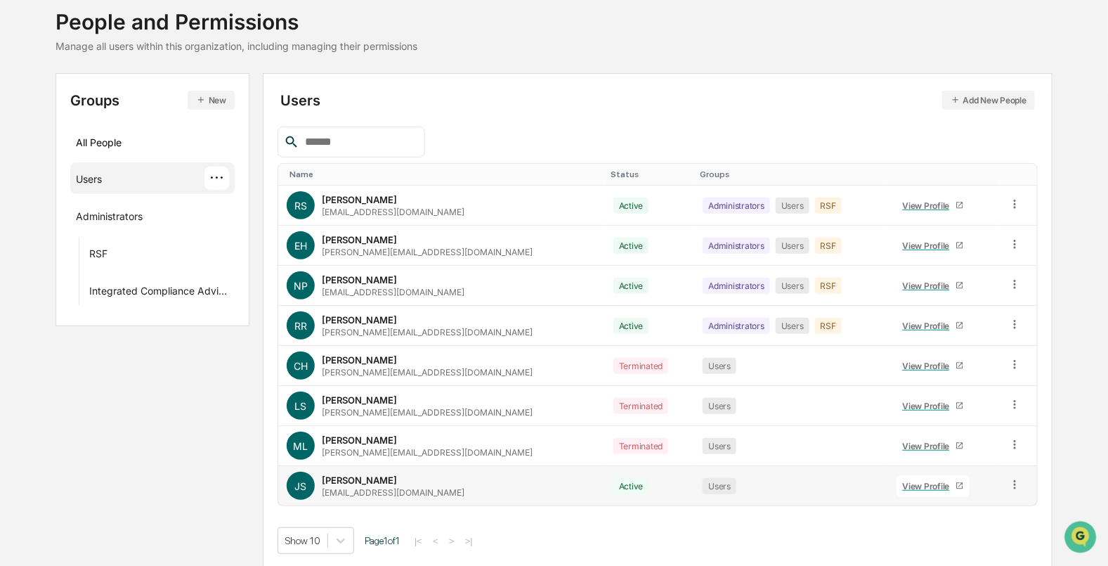
click at [299, 482] on span "JS" at bounding box center [300, 486] width 12 height 12
click at [1008, 482] on icon at bounding box center [1014, 484] width 13 height 13
click at [794, 509] on div "Name Status Groups RS Rik Saylor rik@riksaylorfinancial.com Active Administrato…" at bounding box center [658, 339] width 760 height 427
click at [897, 475] on link "View Profile" at bounding box center [933, 486] width 73 height 22
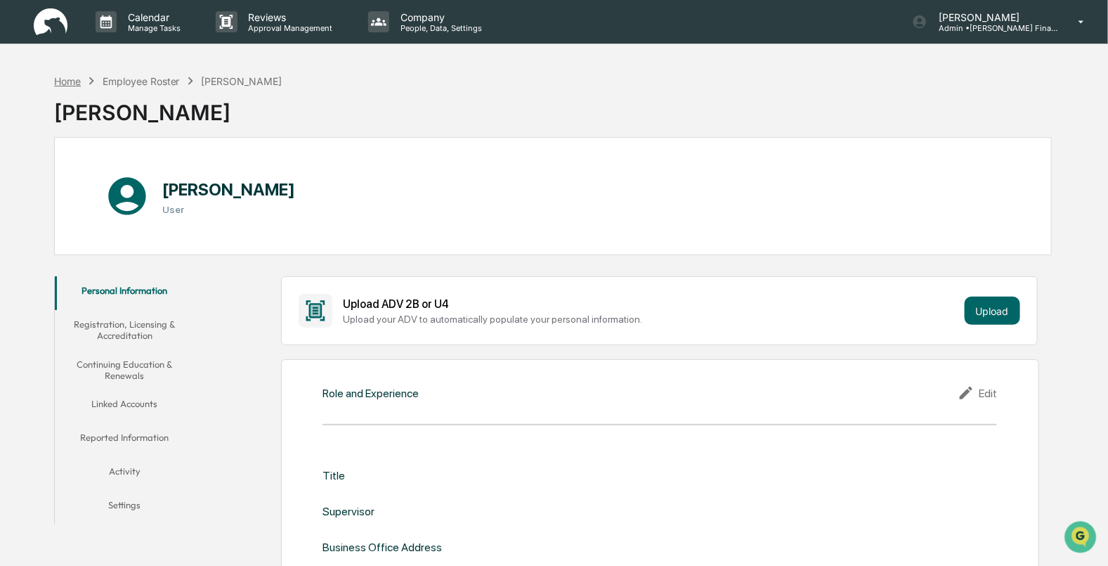
click at [63, 81] on div "Home" at bounding box center [67, 81] width 27 height 12
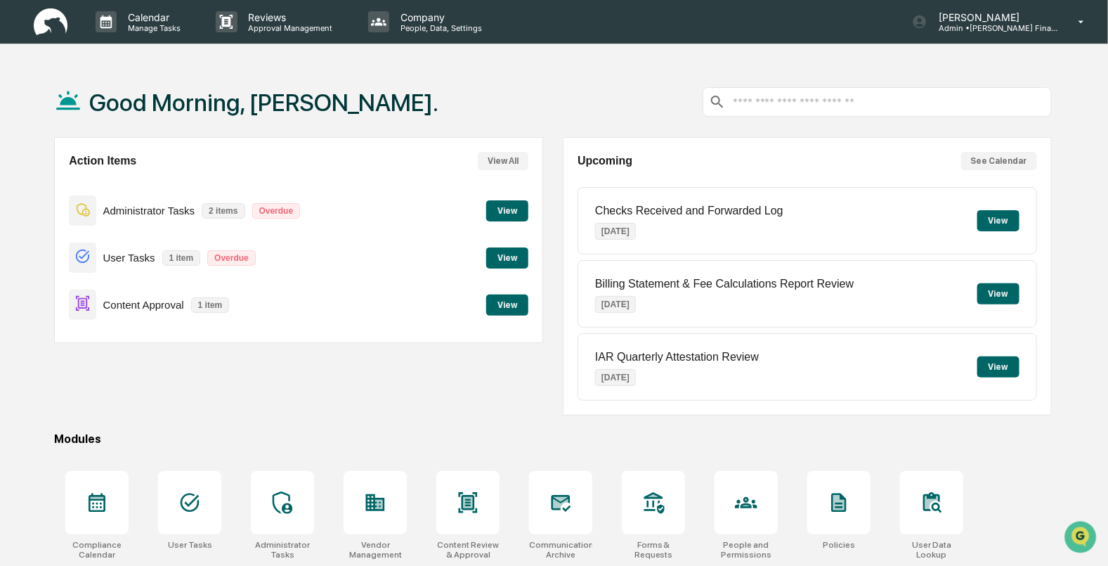
click at [498, 297] on button "View" at bounding box center [507, 304] width 42 height 21
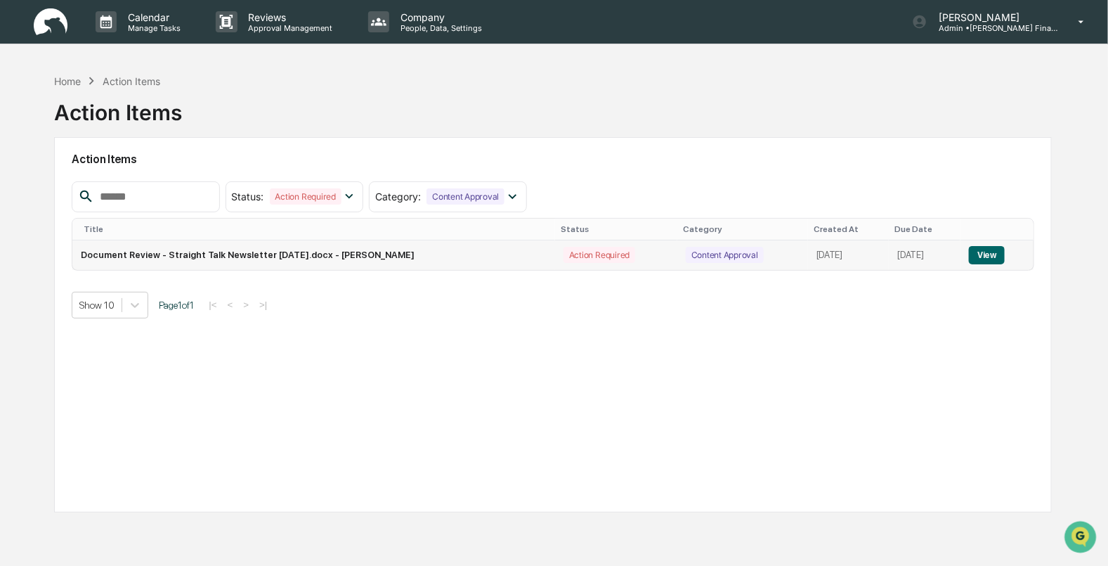
click at [983, 253] on button "View" at bounding box center [987, 255] width 36 height 18
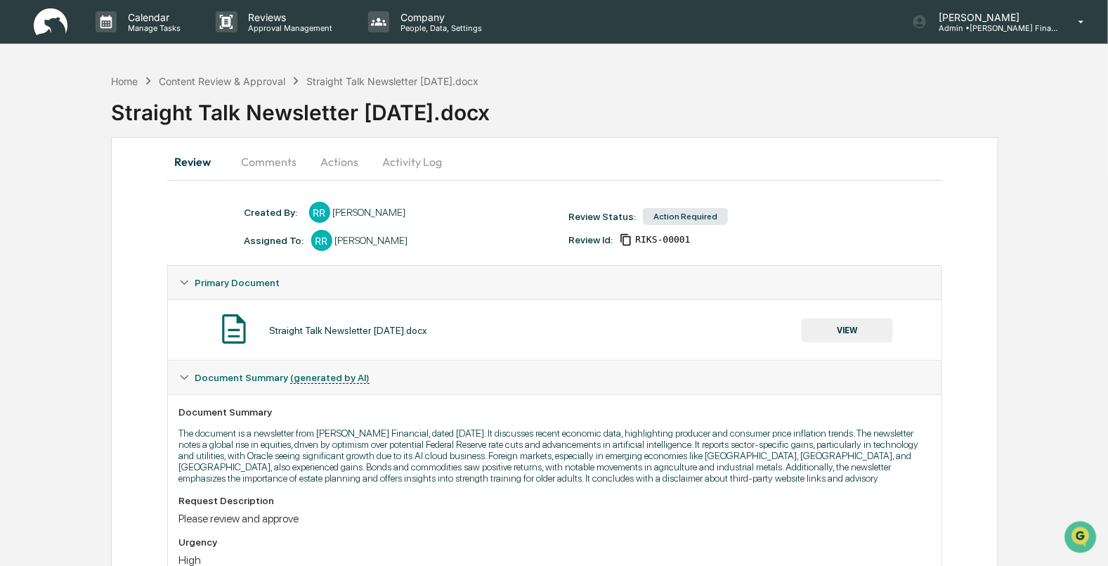
click at [831, 332] on button "VIEW" at bounding box center [847, 330] width 91 height 24
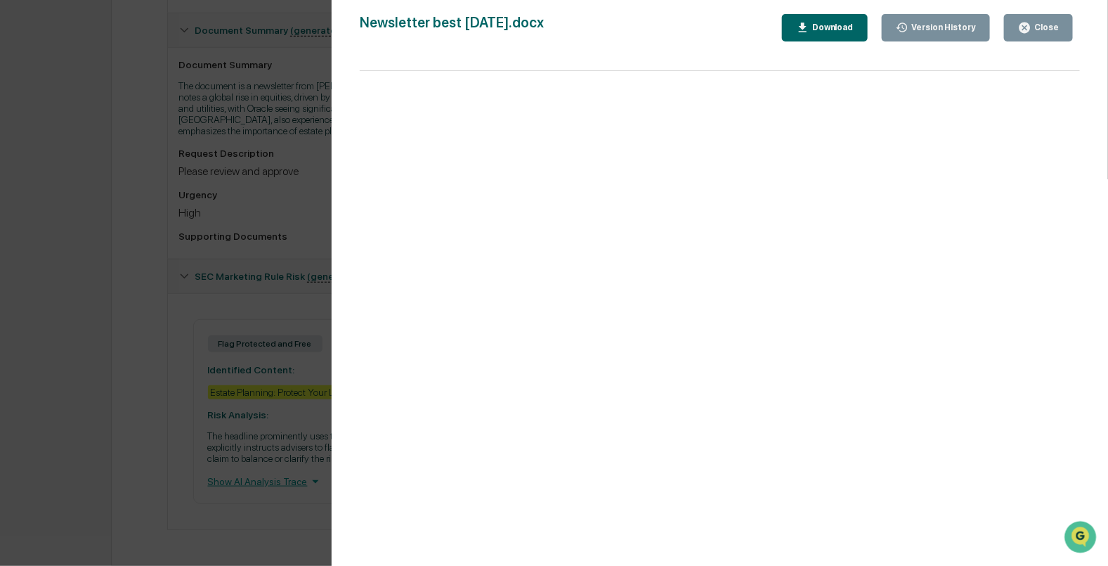
click at [1030, 27] on icon "button" at bounding box center [1025, 27] width 11 height 11
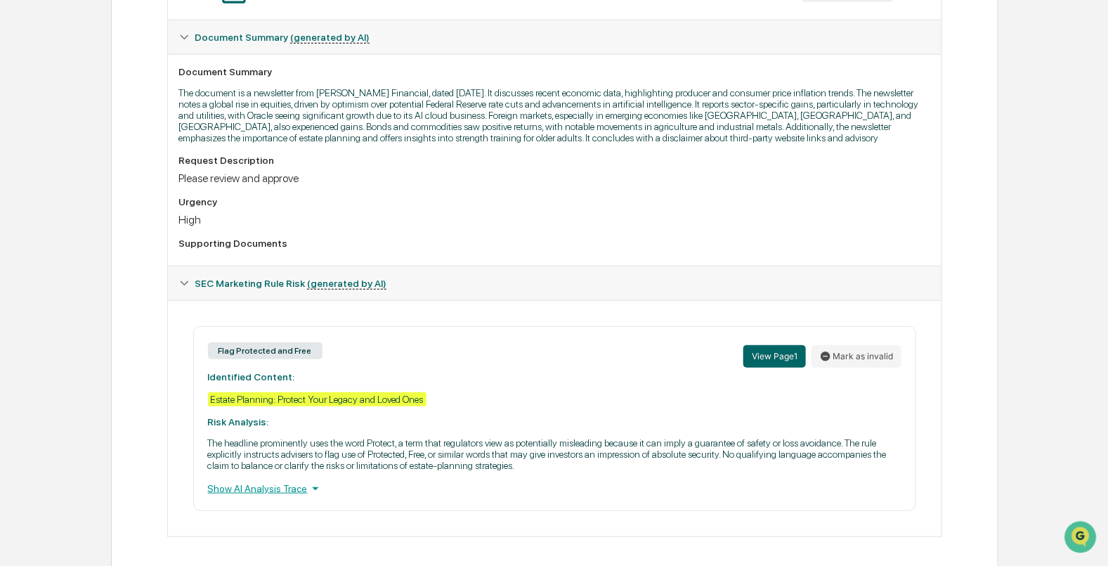
scroll to position [354, 0]
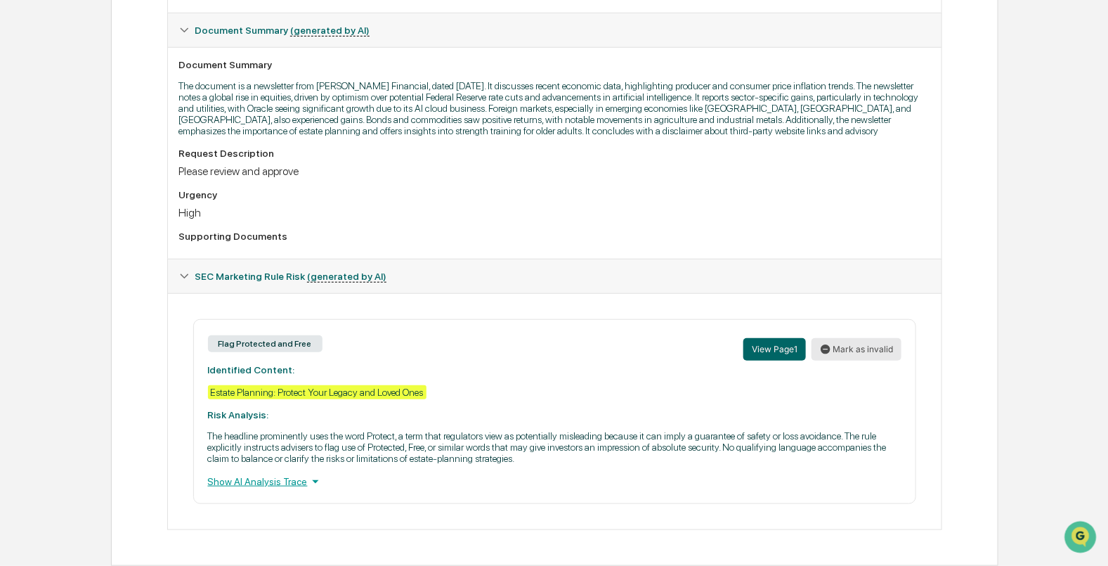
click at [857, 351] on button "Mark as invalid" at bounding box center [857, 349] width 90 height 22
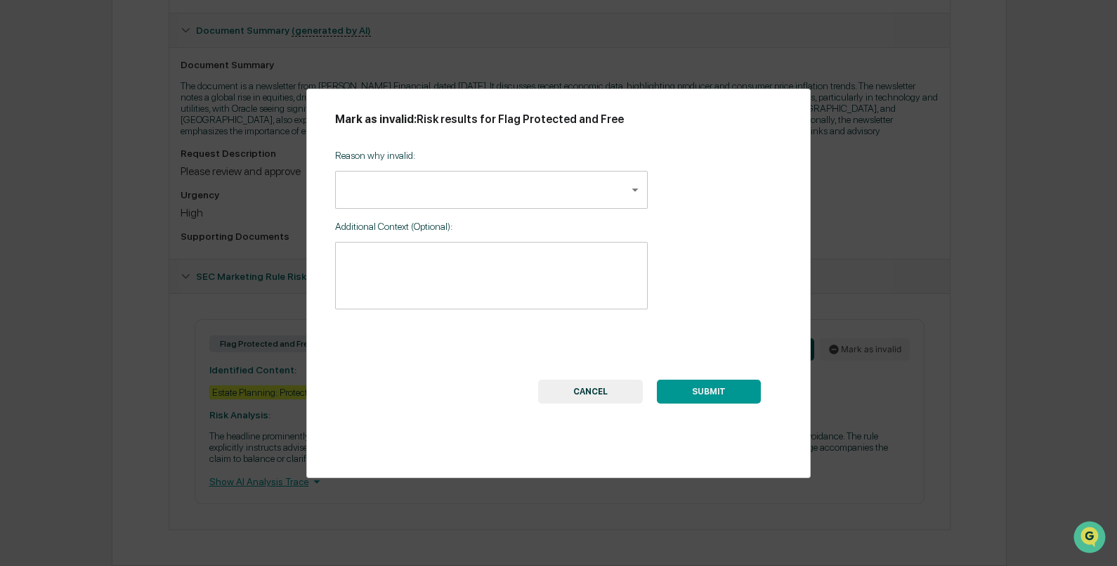
click at [621, 183] on body "Calendar Manage Tasks Reviews Approval Management Company People, Data, Setting…" at bounding box center [558, 109] width 1117 height 913
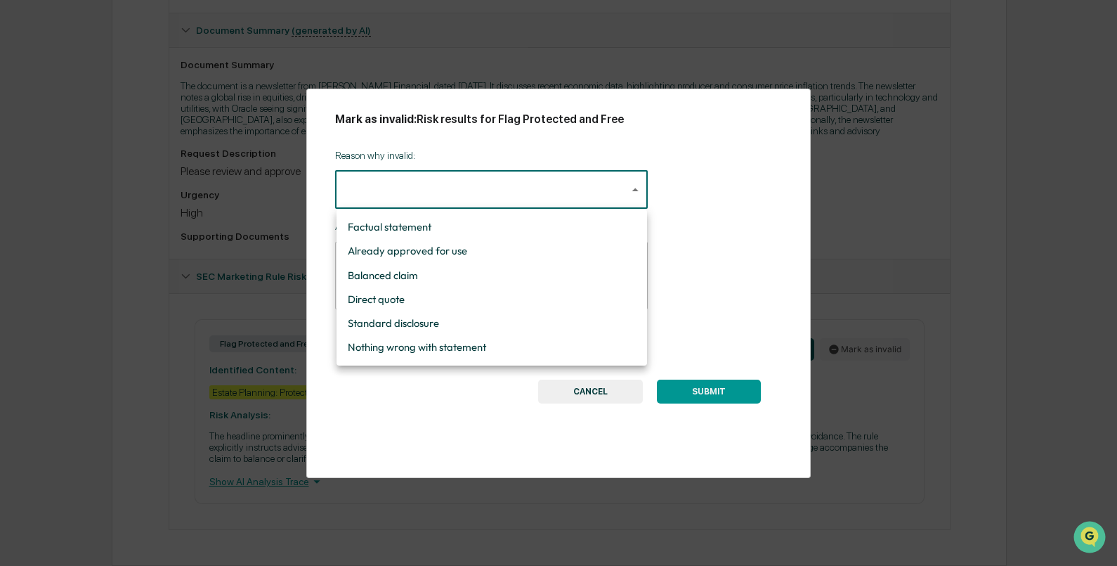
click at [506, 368] on div at bounding box center [558, 283] width 1117 height 566
click at [523, 195] on body "Calendar Manage Tasks Reviews Approval Management Company People, Data, Setting…" at bounding box center [558, 109] width 1117 height 913
click at [481, 349] on li "Nothing wrong with statement" at bounding box center [492, 347] width 311 height 24
type input "**********"
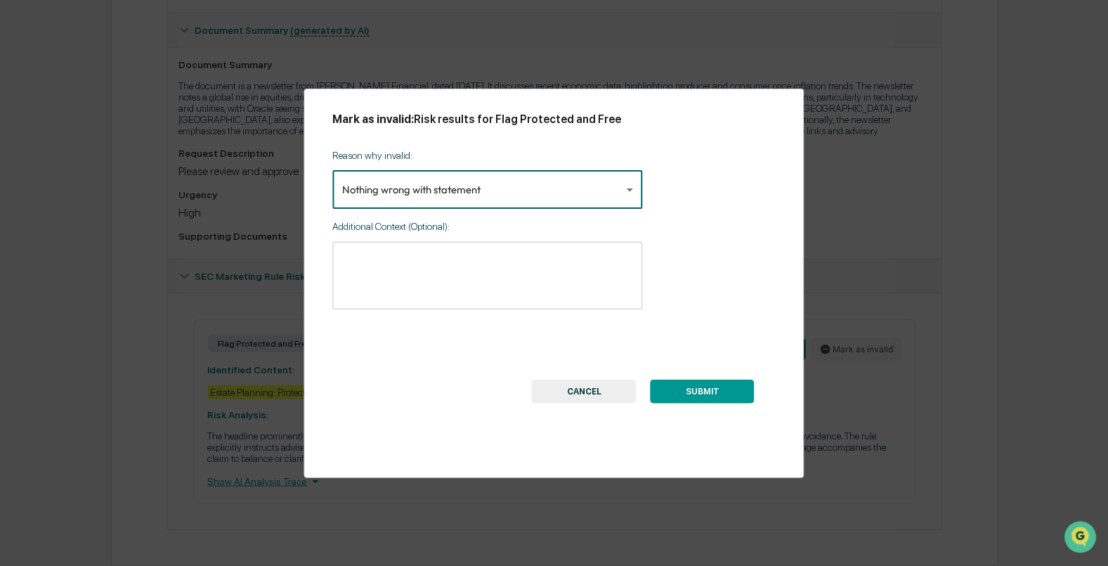
click at [710, 394] on button "SUBMIT" at bounding box center [703, 391] width 104 height 24
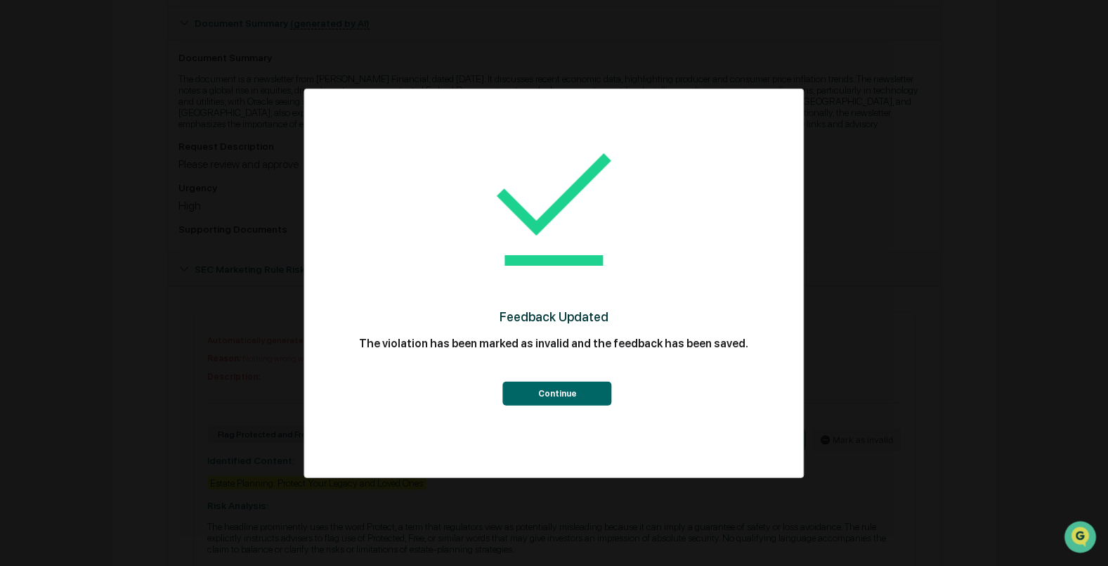
click at [559, 389] on button "Continue" at bounding box center [557, 394] width 109 height 24
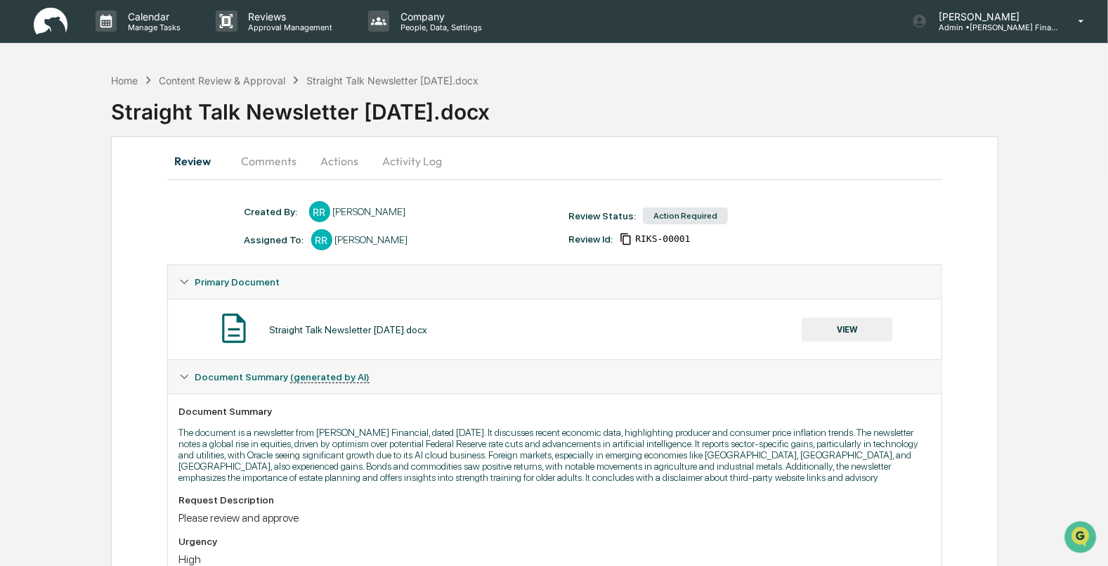
scroll to position [0, 0]
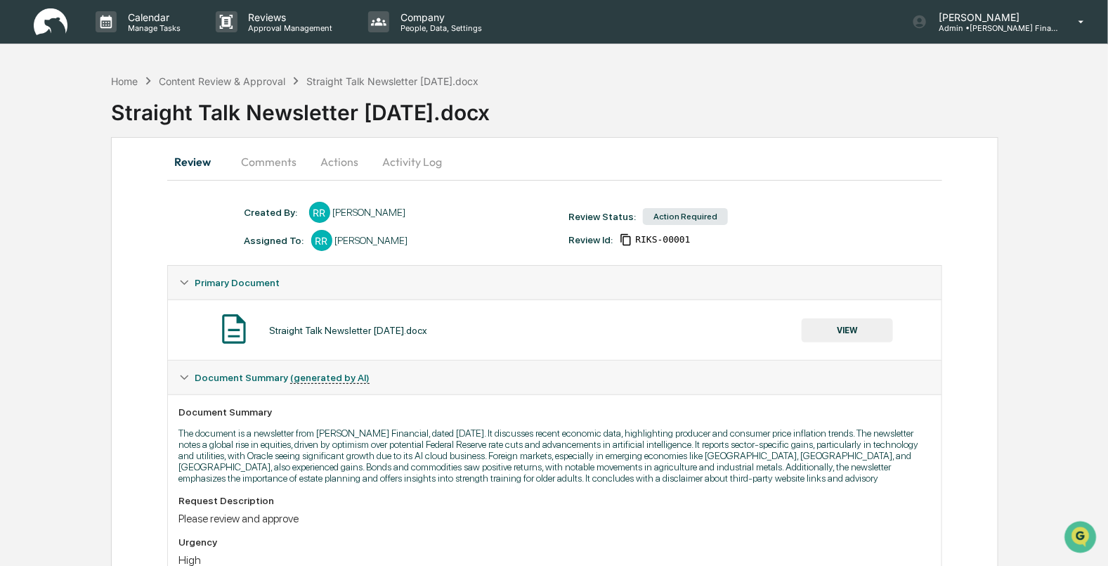
click at [410, 160] on button "Activity Log" at bounding box center [413, 162] width 82 height 34
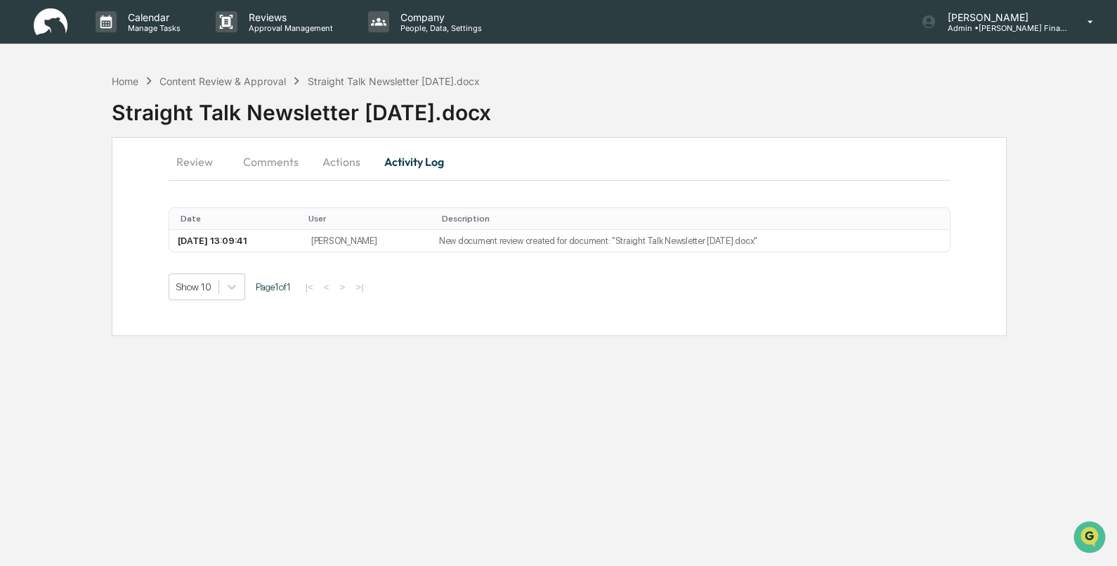
click at [348, 163] on button "Actions" at bounding box center [341, 162] width 63 height 34
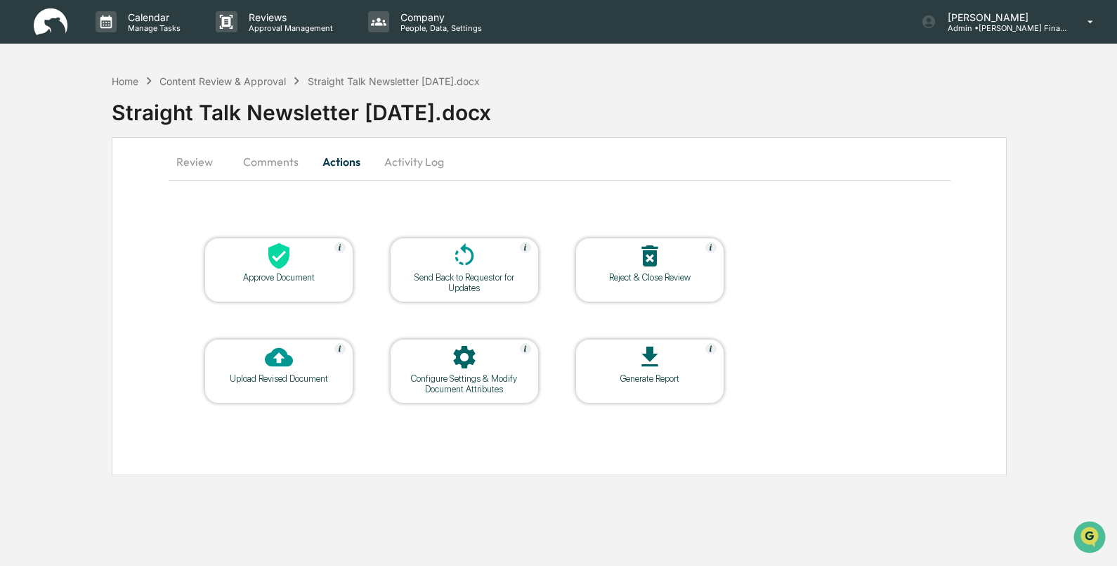
click at [280, 275] on div "Approve Document" at bounding box center [279, 277] width 126 height 11
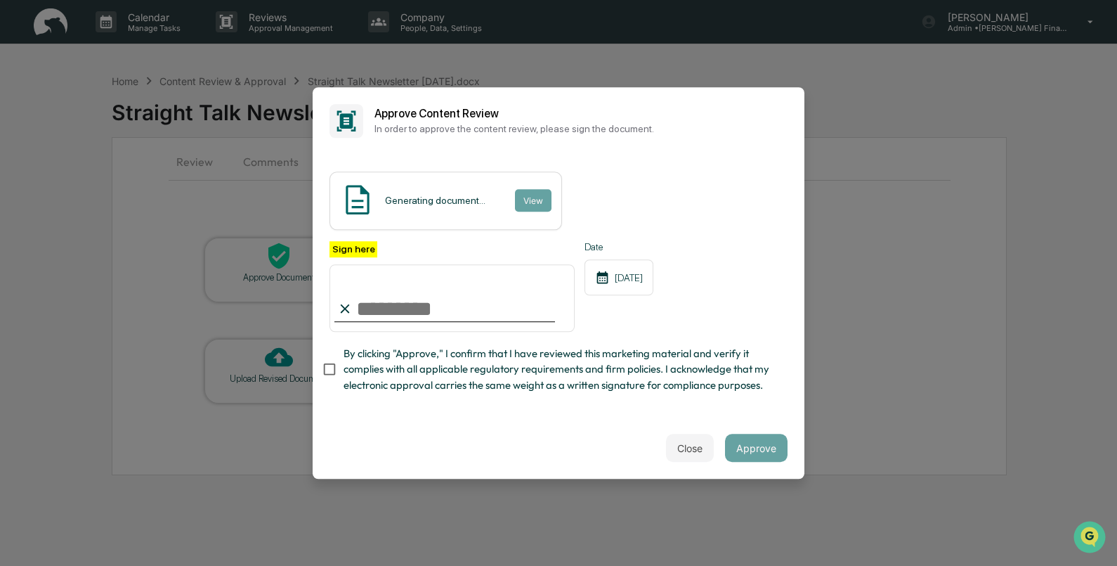
click at [426, 316] on input "Sign here" at bounding box center [452, 297] width 245 height 67
type input "**********"
click at [467, 411] on div "**********" at bounding box center [559, 286] width 492 height 263
click at [519, 190] on button "View" at bounding box center [532, 200] width 37 height 22
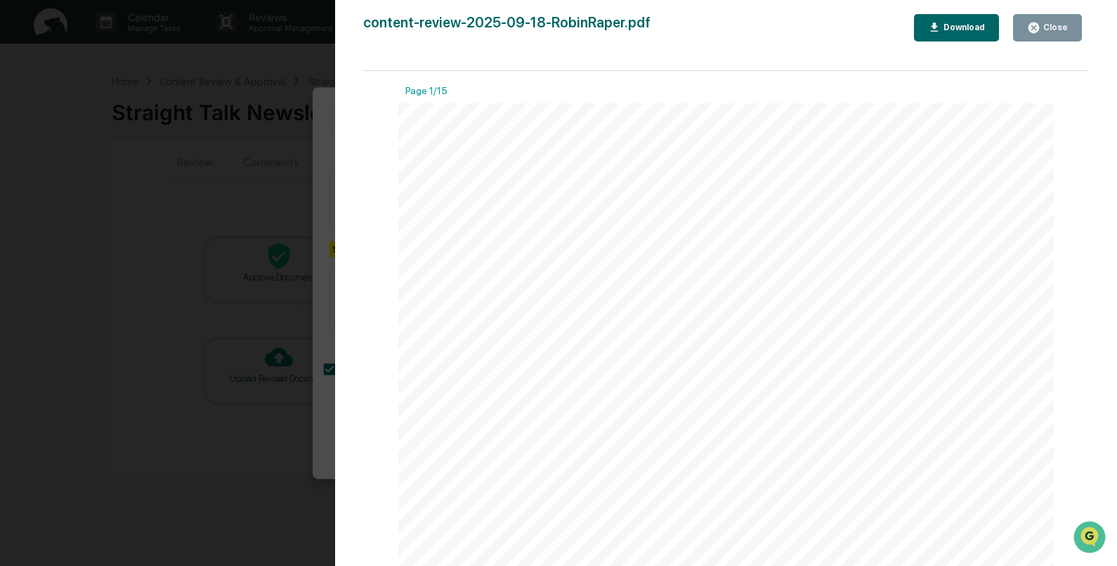
click at [1029, 15] on button "Close" at bounding box center [1047, 27] width 69 height 27
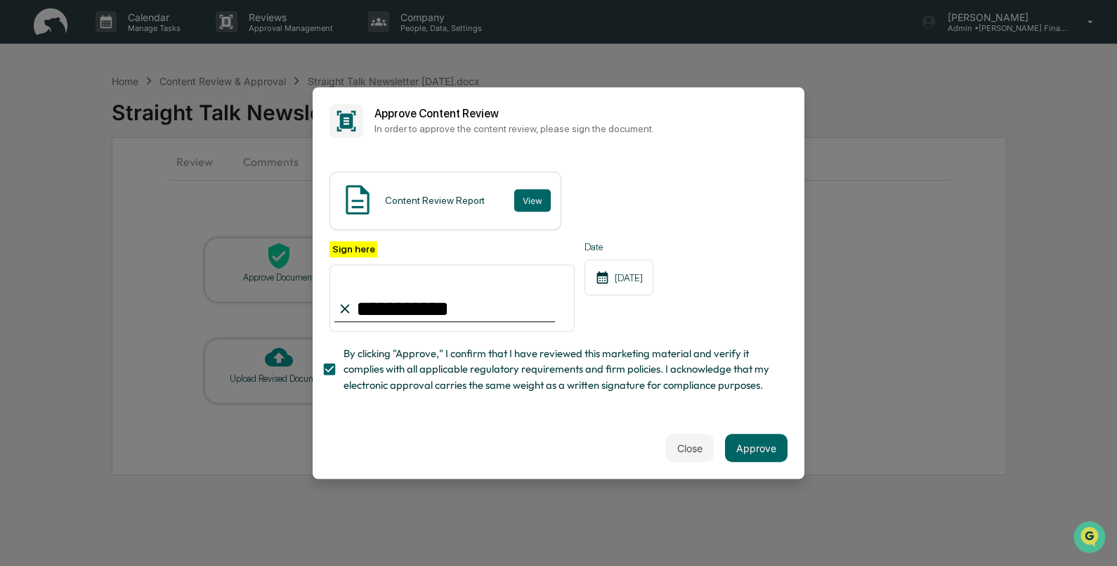
click at [714, 445] on button "Close" at bounding box center [690, 448] width 48 height 28
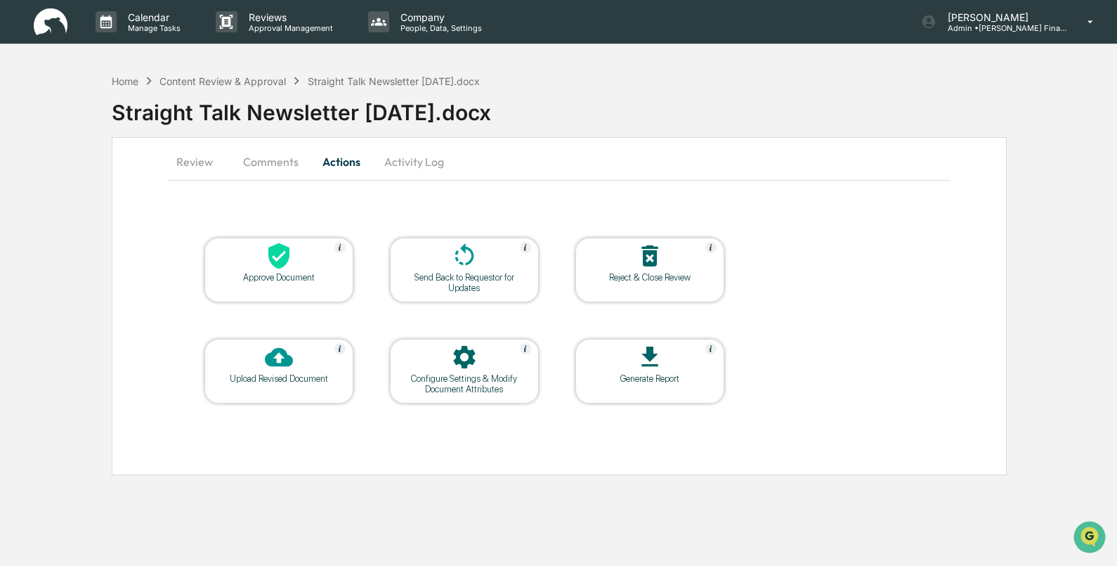
click at [299, 272] on div "Approve Document" at bounding box center [279, 277] width 126 height 11
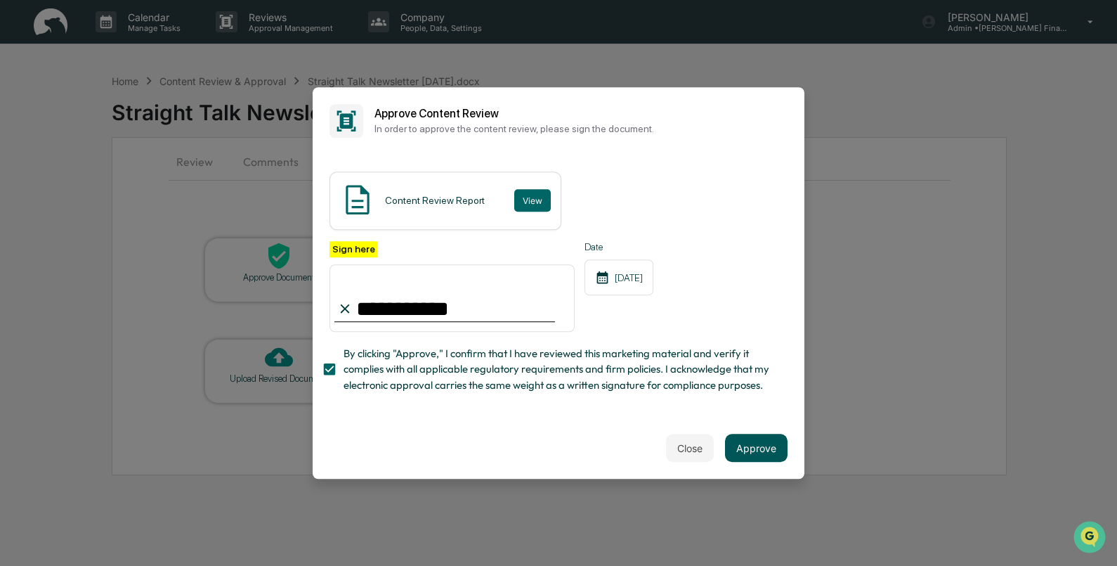
click at [768, 453] on button "Approve" at bounding box center [756, 448] width 63 height 28
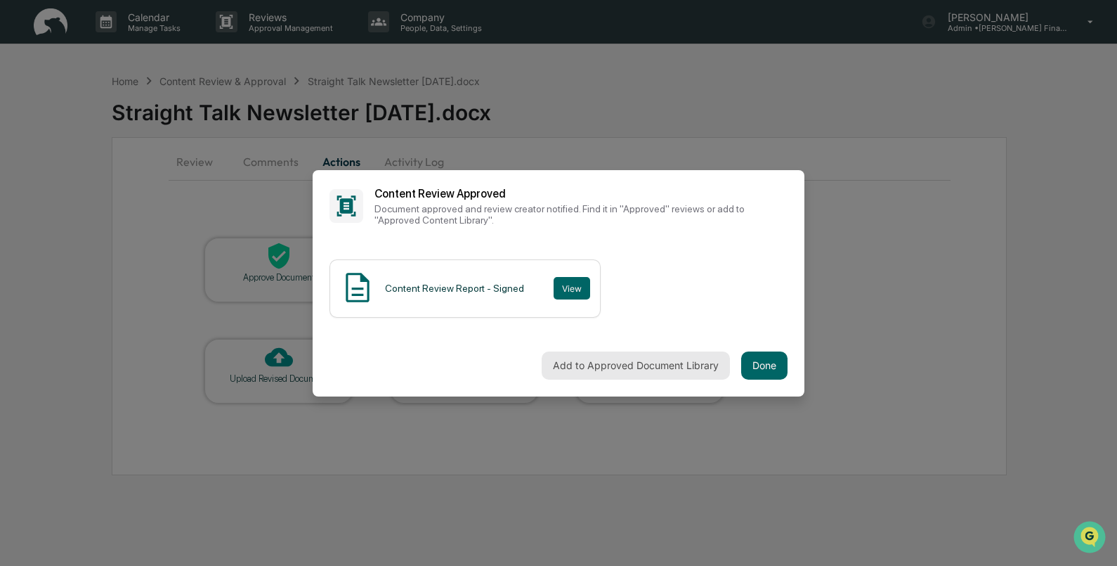
click at [673, 364] on button "Add to Approved Document Library" at bounding box center [636, 365] width 188 height 28
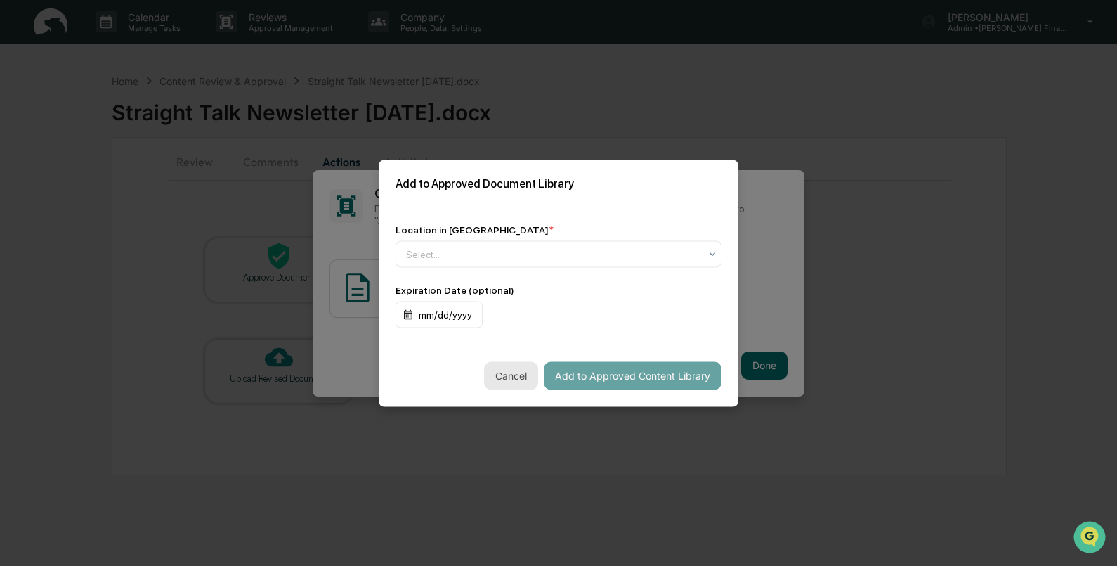
click at [494, 379] on button "Cancel" at bounding box center [511, 375] width 54 height 28
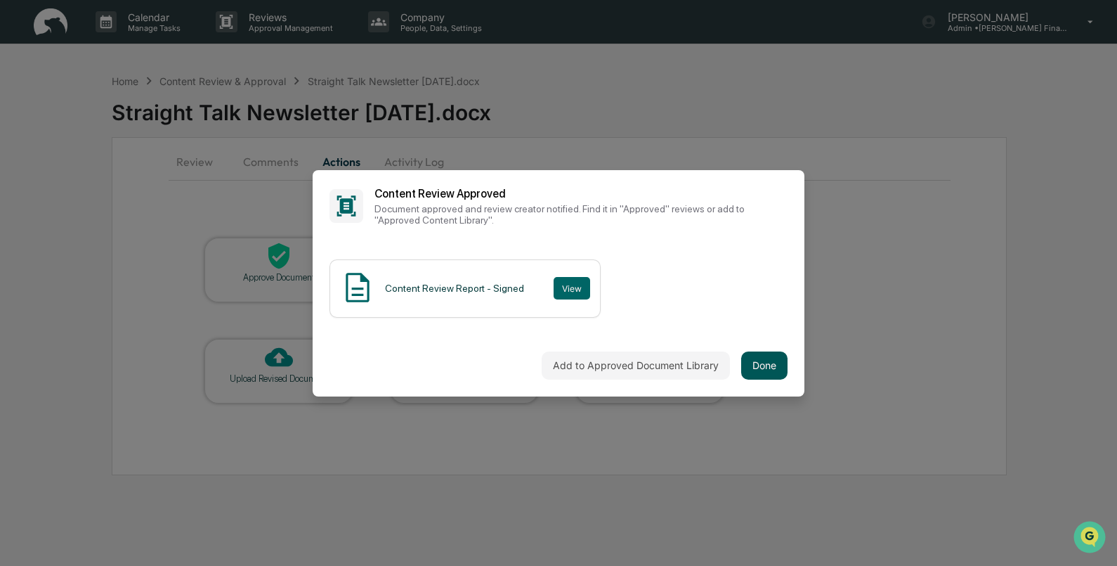
click at [769, 356] on button "Done" at bounding box center [764, 365] width 46 height 28
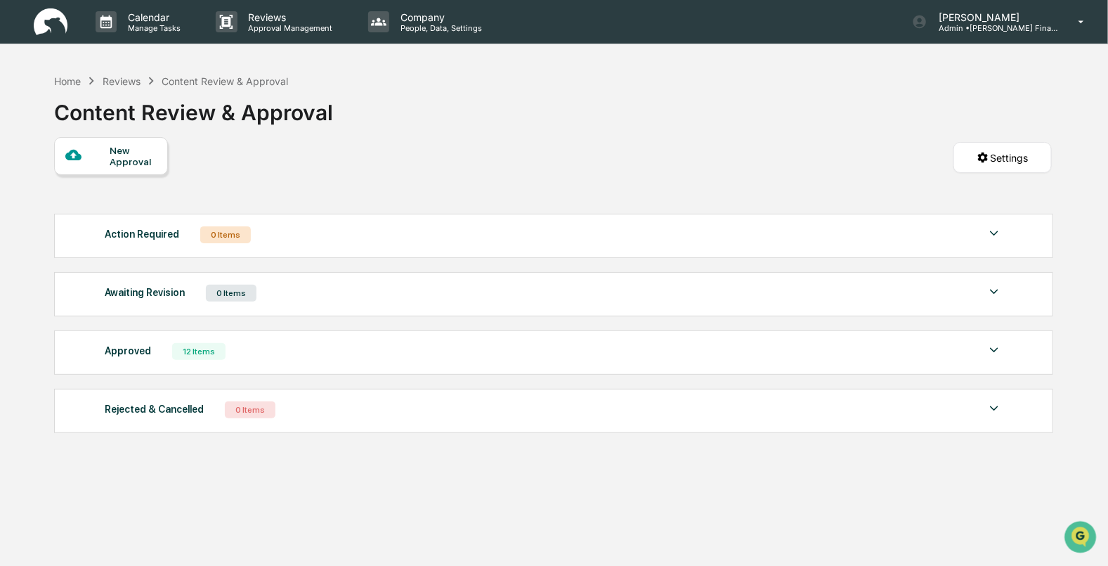
click at [769, 356] on div "Approved 12 Items" at bounding box center [553, 352] width 897 height 20
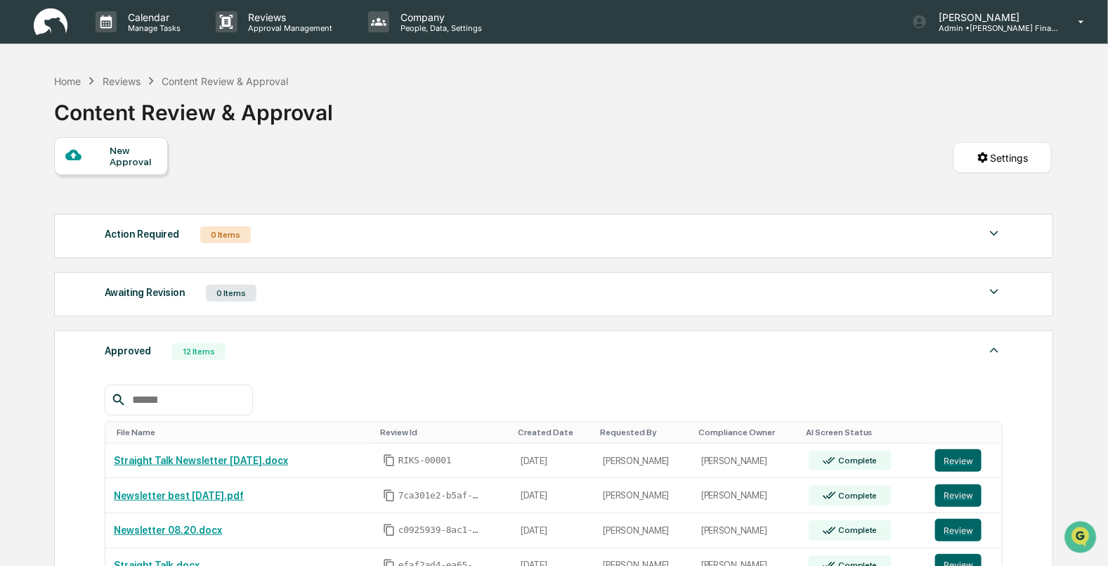
click at [61, 14] on img at bounding box center [51, 21] width 34 height 27
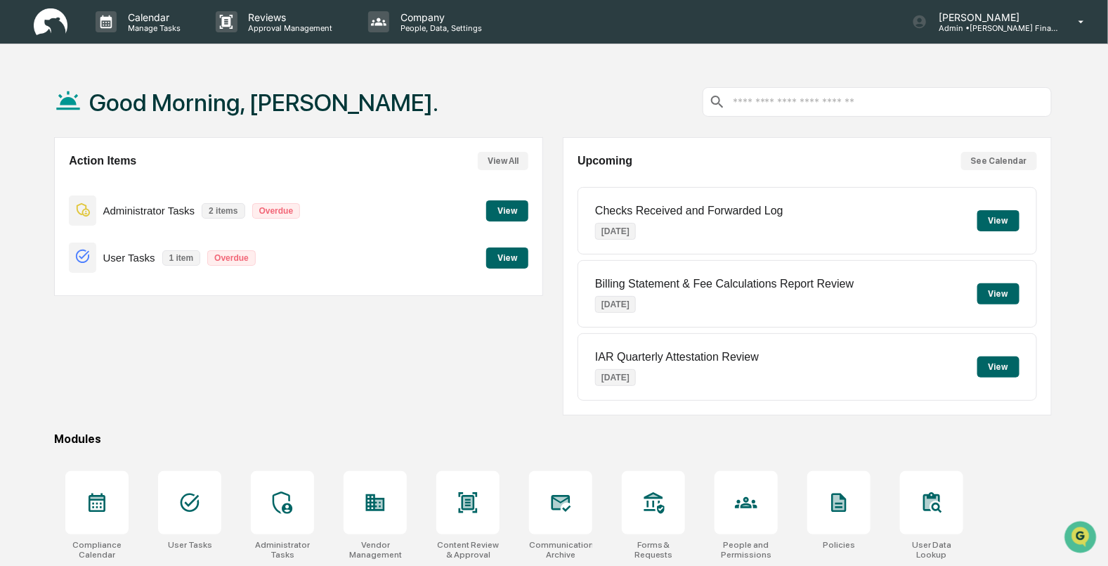
click at [524, 212] on button "View" at bounding box center [507, 210] width 42 height 21
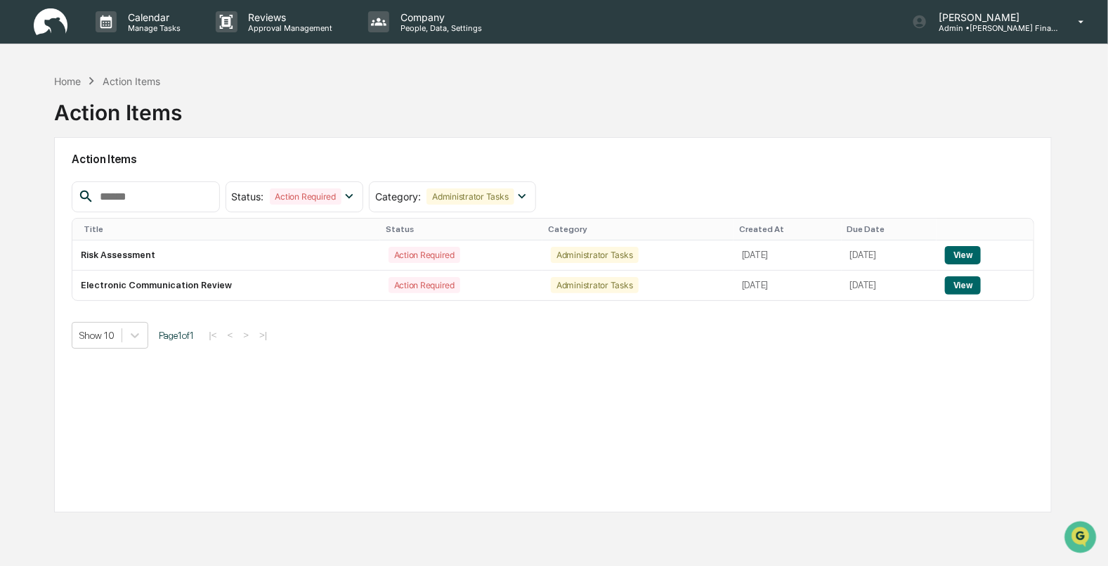
click at [69, 72] on div "Home Action Items Action Items" at bounding box center [118, 102] width 128 height 70
click at [979, 287] on button "View" at bounding box center [963, 285] width 36 height 18
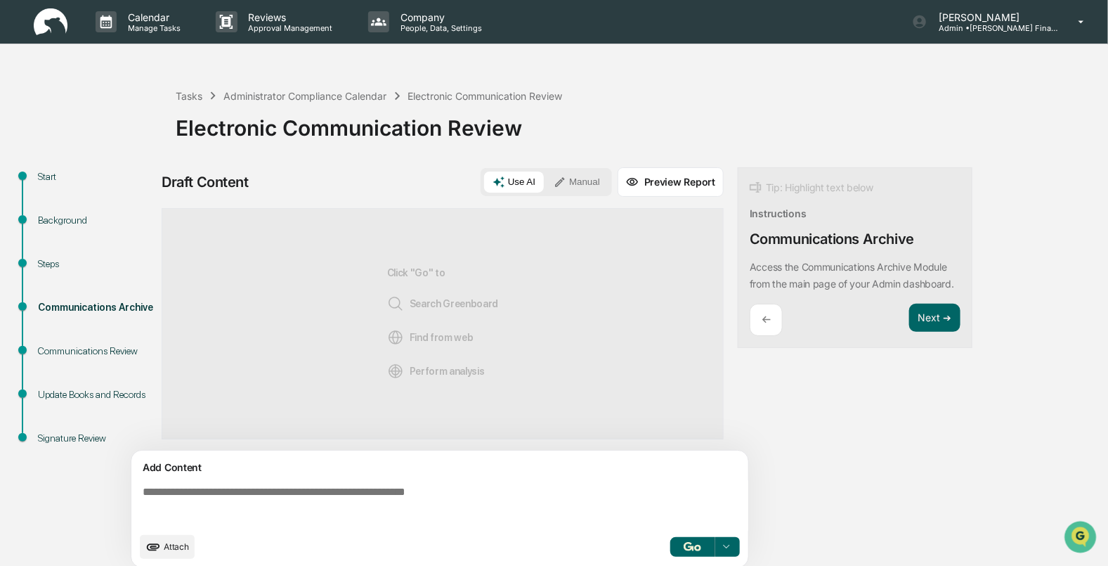
click at [54, 32] on img at bounding box center [51, 21] width 34 height 27
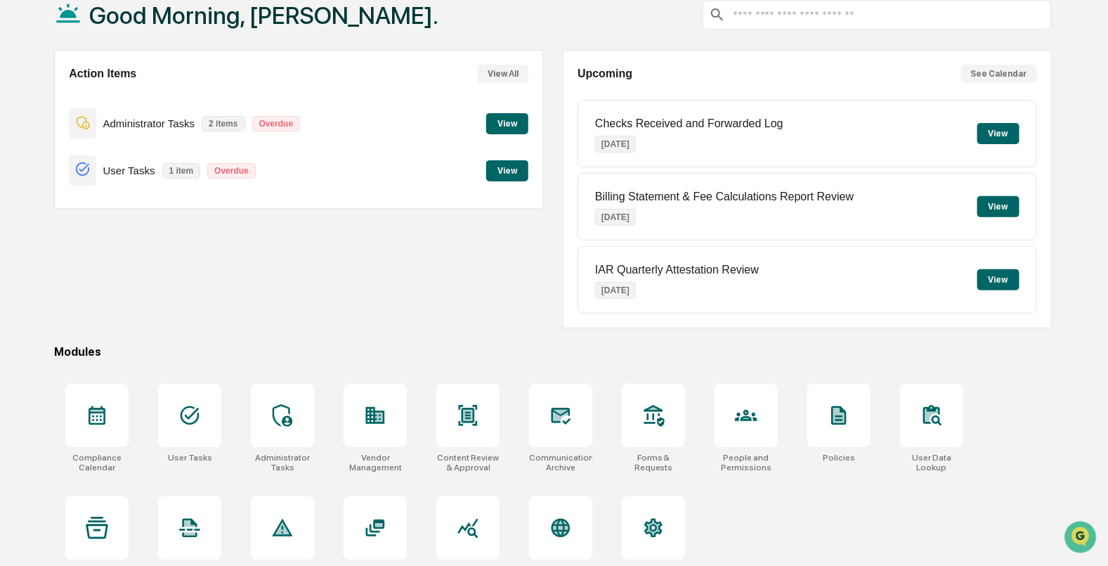
scroll to position [112, 0]
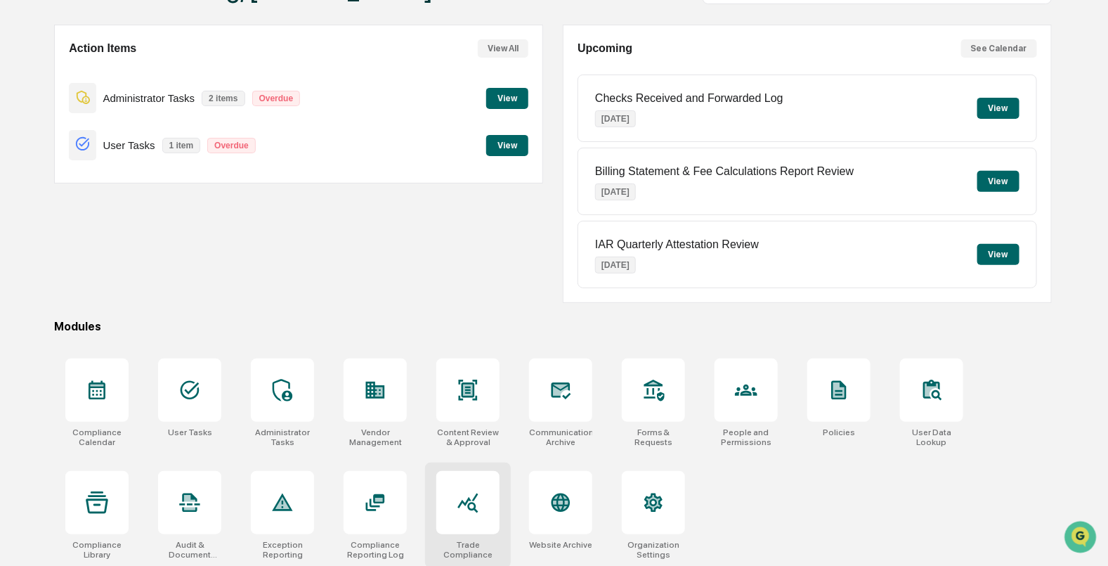
click at [446, 512] on div at bounding box center [467, 502] width 63 height 63
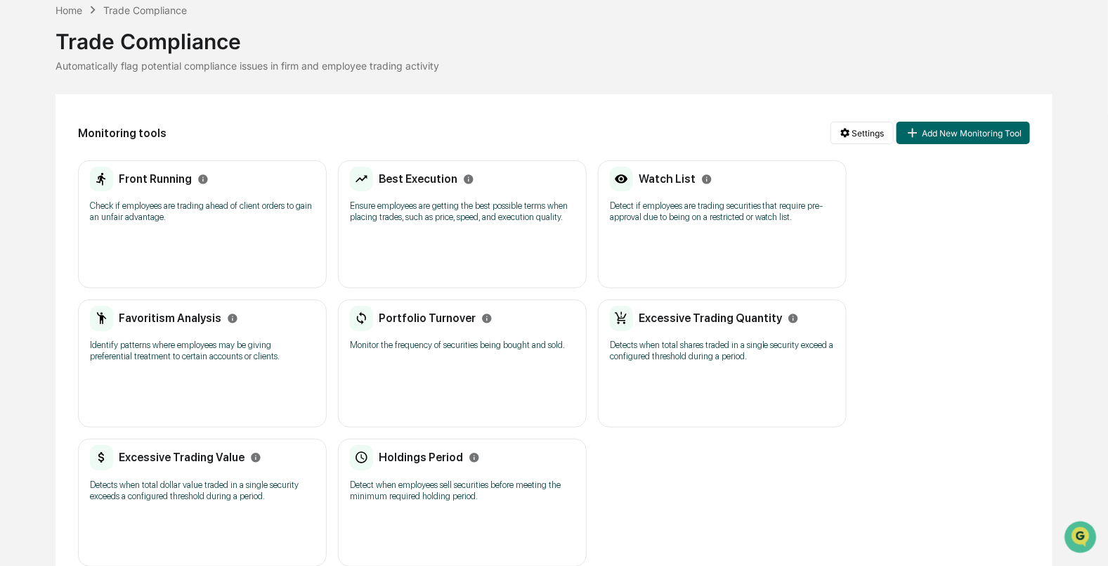
scroll to position [87, 0]
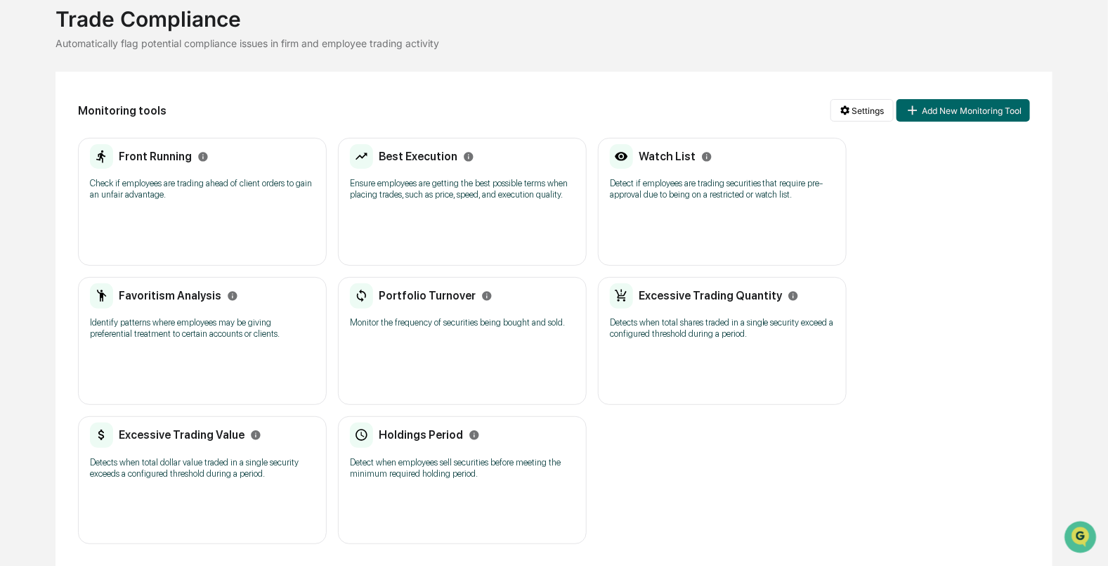
click at [153, 429] on h2 "Excessive Trading Value" at bounding box center [182, 434] width 126 height 13
click at [421, 161] on h2 "Best Execution" at bounding box center [418, 156] width 79 height 13
click at [141, 156] on h2 "Front Running" at bounding box center [155, 156] width 73 height 13
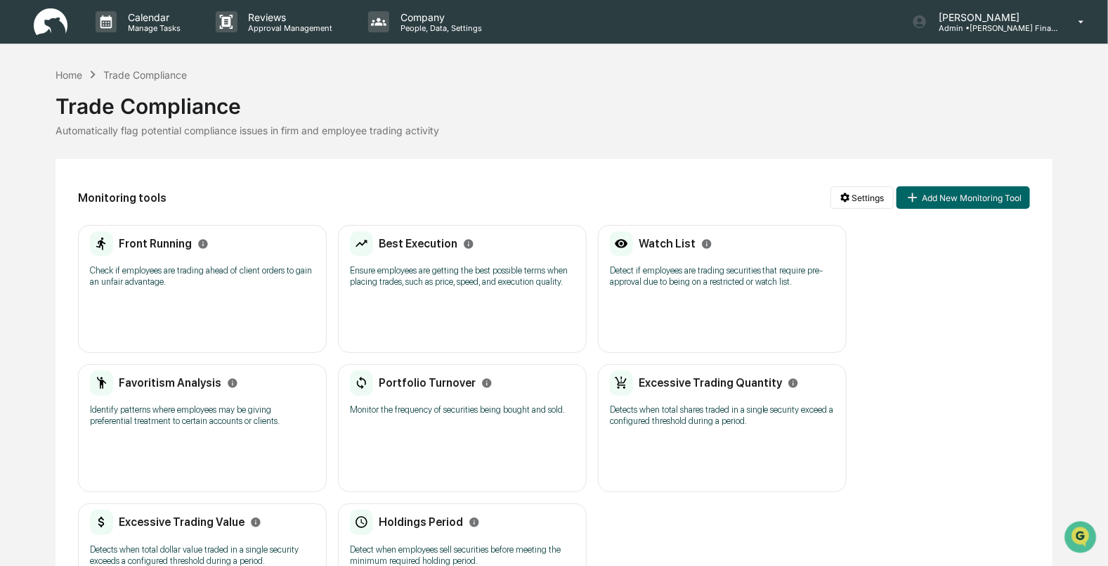
click at [45, 18] on img at bounding box center [51, 21] width 34 height 27
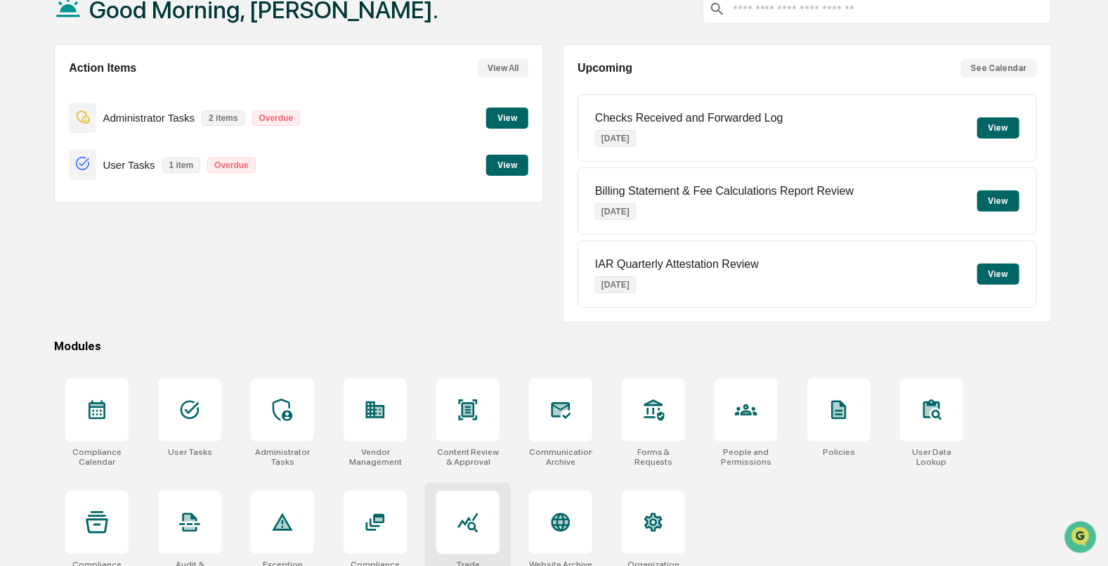
scroll to position [112, 0]
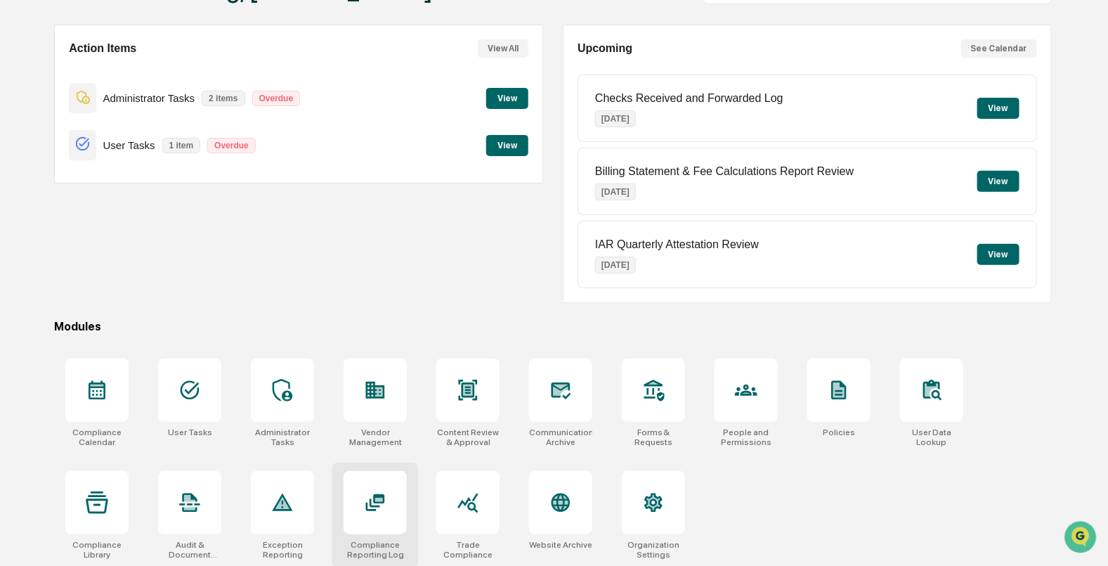
click at [382, 507] on icon at bounding box center [375, 502] width 22 height 22
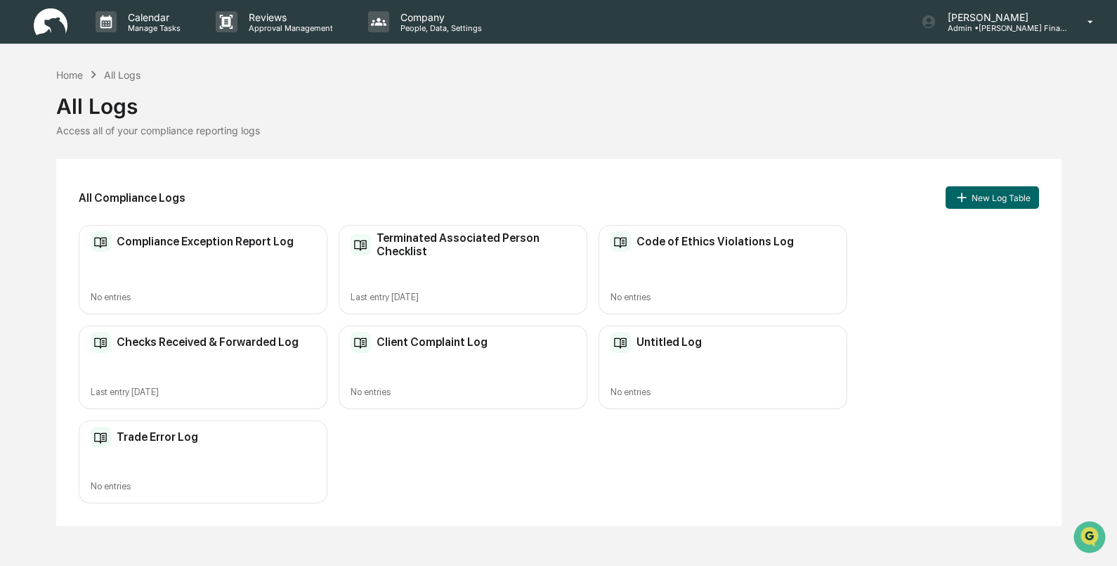
click at [406, 244] on h2 "Terminated Associated Person Checklist" at bounding box center [476, 244] width 198 height 27
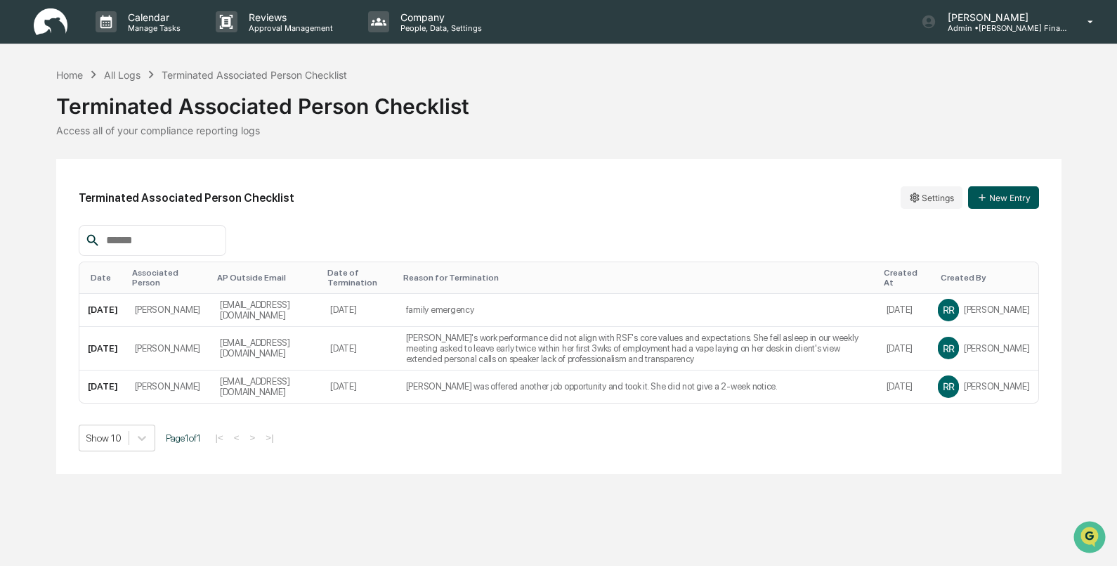
click at [1001, 190] on button "New Entry" at bounding box center [1003, 197] width 71 height 22
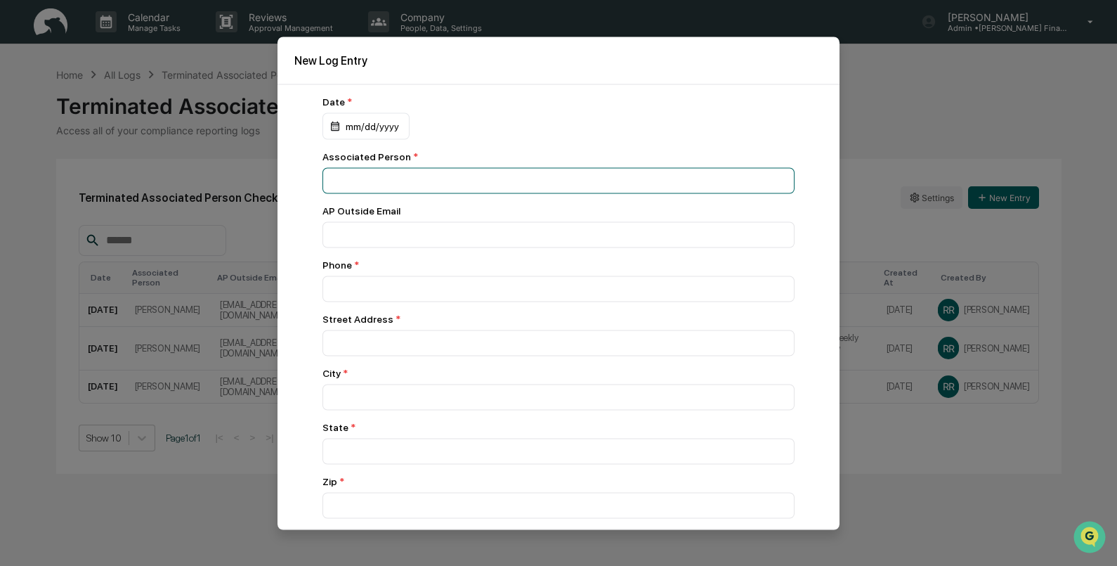
click at [398, 188] on input at bounding box center [559, 180] width 472 height 26
type input "**********"
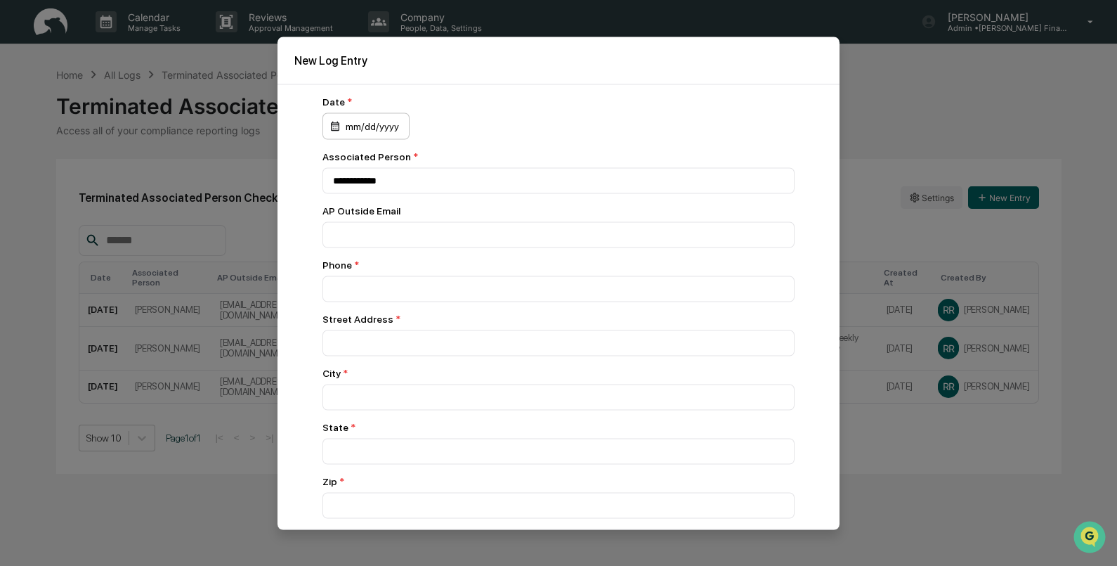
click at [353, 134] on div "mm/dd/yyyy" at bounding box center [366, 125] width 87 height 27
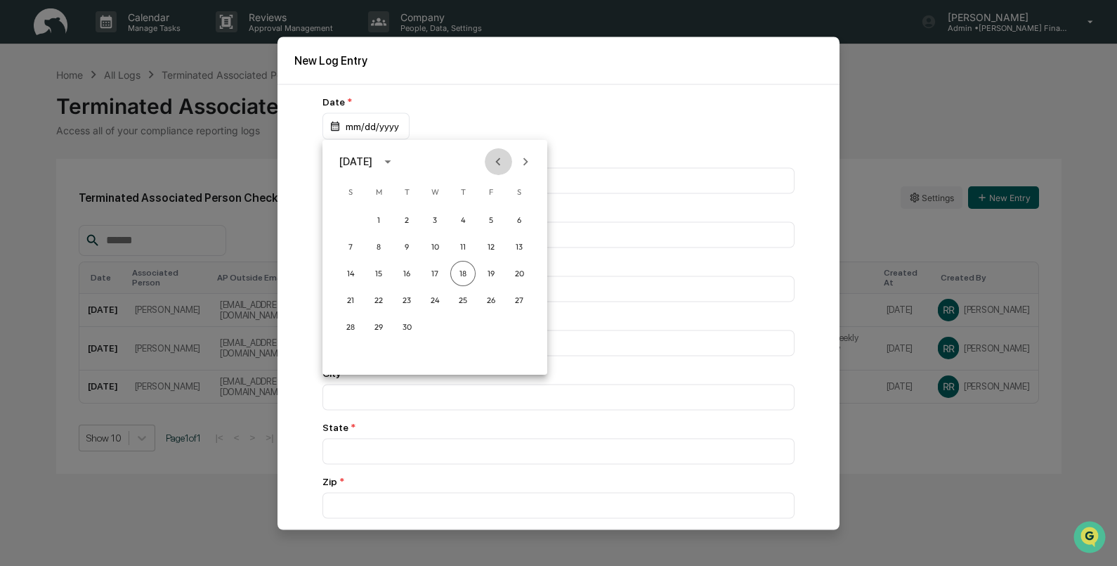
click at [499, 164] on icon "Previous month" at bounding box center [497, 161] width 15 height 15
click at [429, 330] on button "27" at bounding box center [434, 326] width 25 height 25
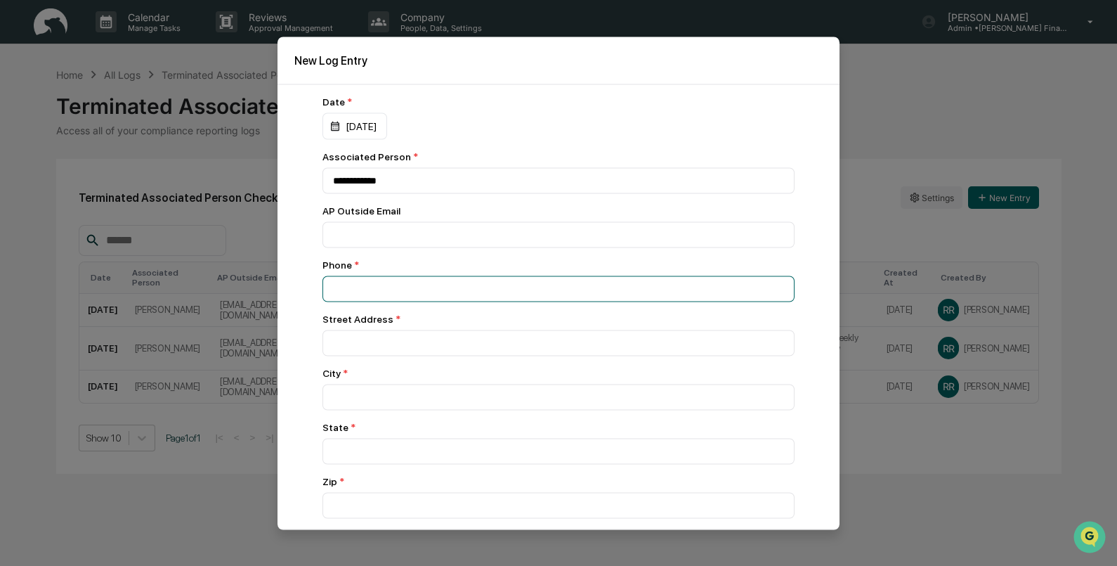
click at [376, 295] on input "number" at bounding box center [559, 288] width 472 height 26
type input "**********"
click at [375, 343] on input at bounding box center [559, 343] width 472 height 26
type input "**********"
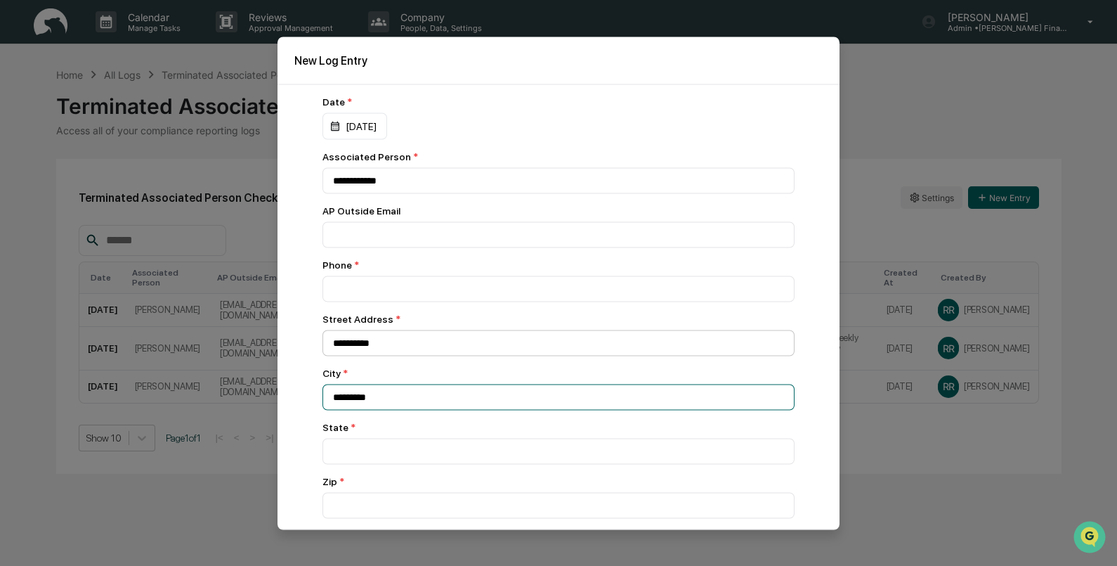
type input "*********"
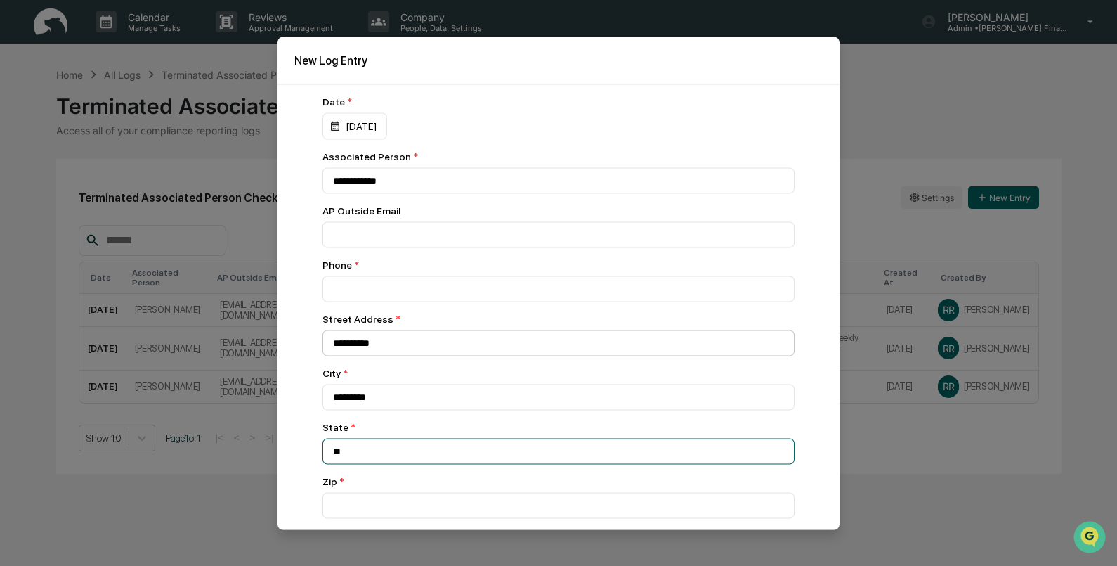
type input "**"
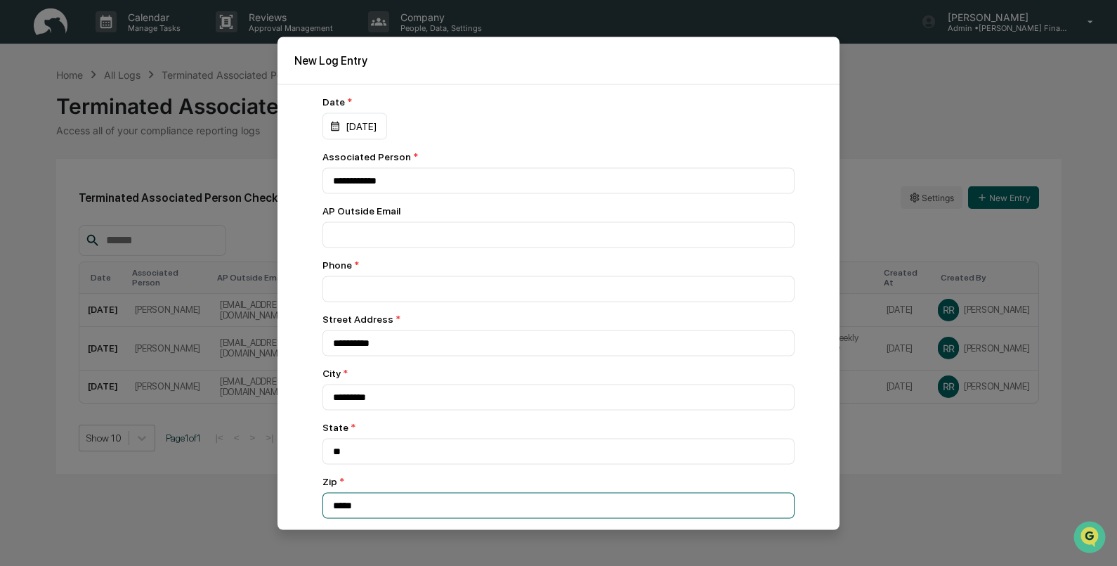
type input "*****"
click at [308, 386] on div "**********" at bounding box center [559, 307] width 562 height 446
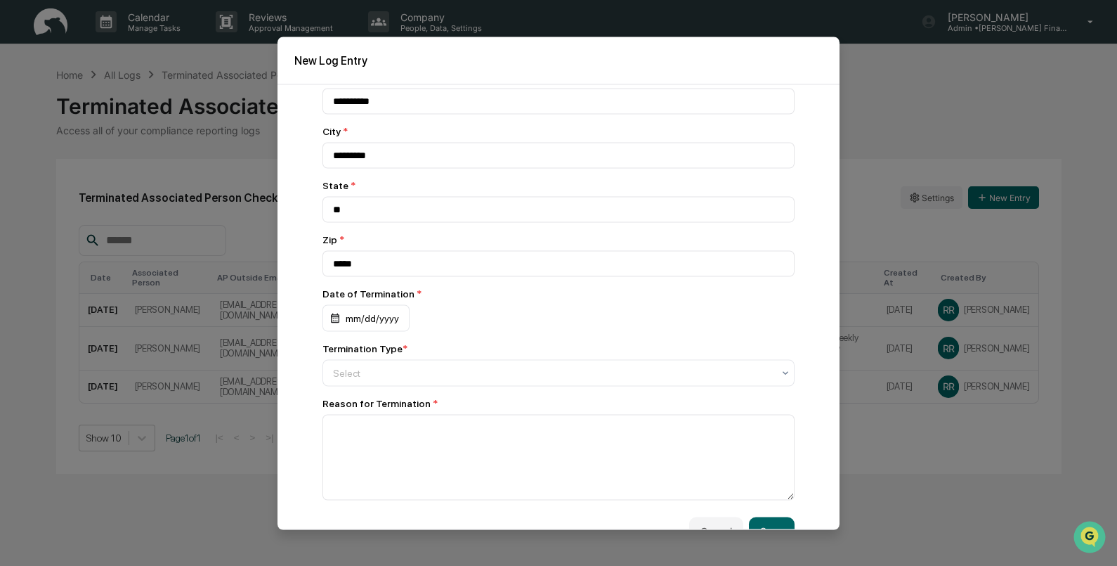
scroll to position [264, 0]
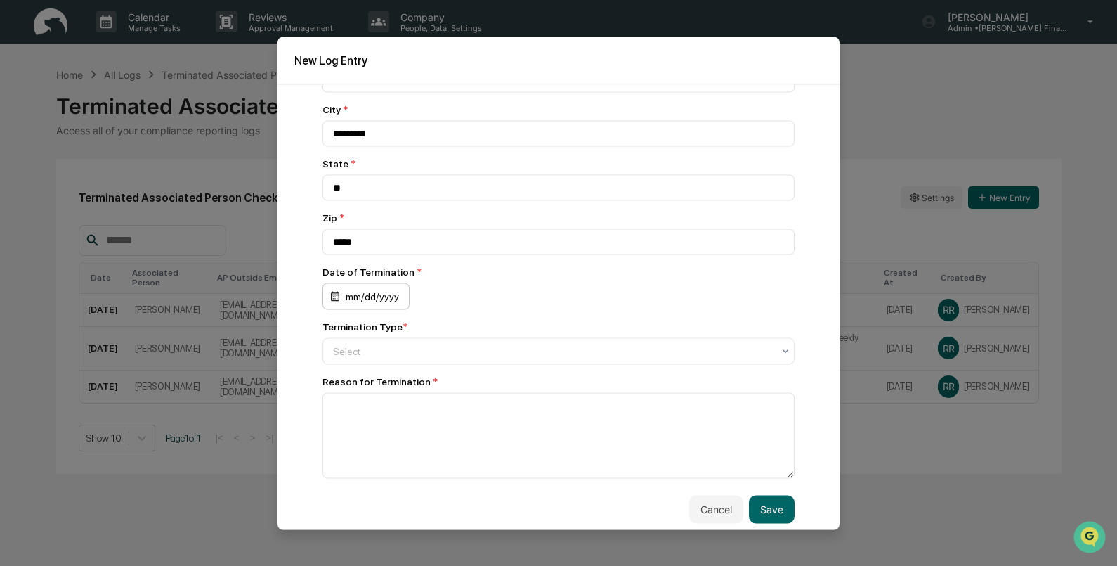
click at [388, 308] on div "mm/dd/yyyy" at bounding box center [366, 295] width 87 height 27
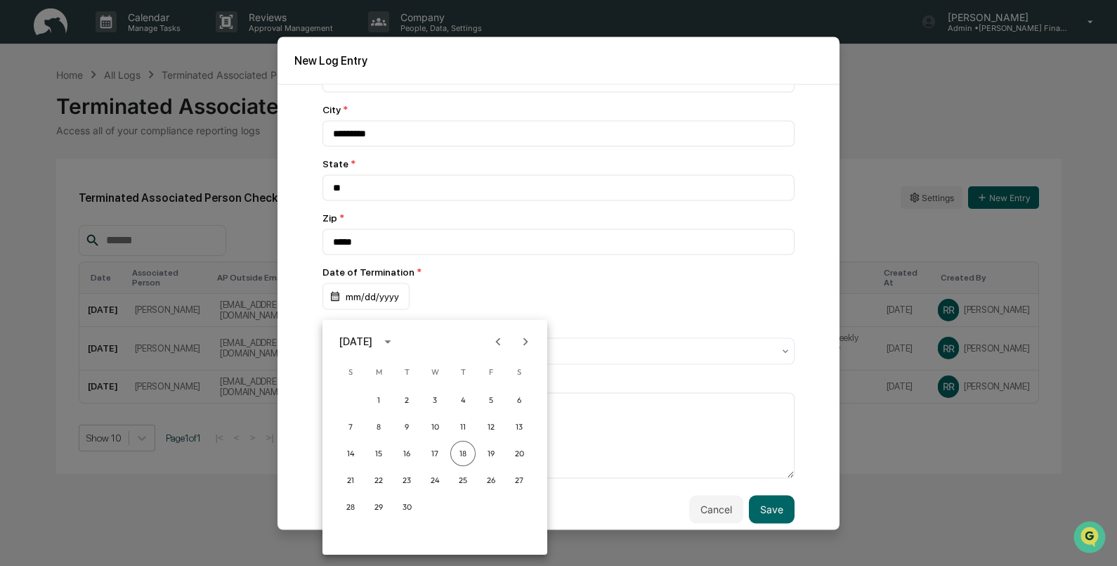
click at [502, 337] on icon "Previous month" at bounding box center [497, 341] width 15 height 15
click at [431, 507] on button "27" at bounding box center [434, 506] width 25 height 25
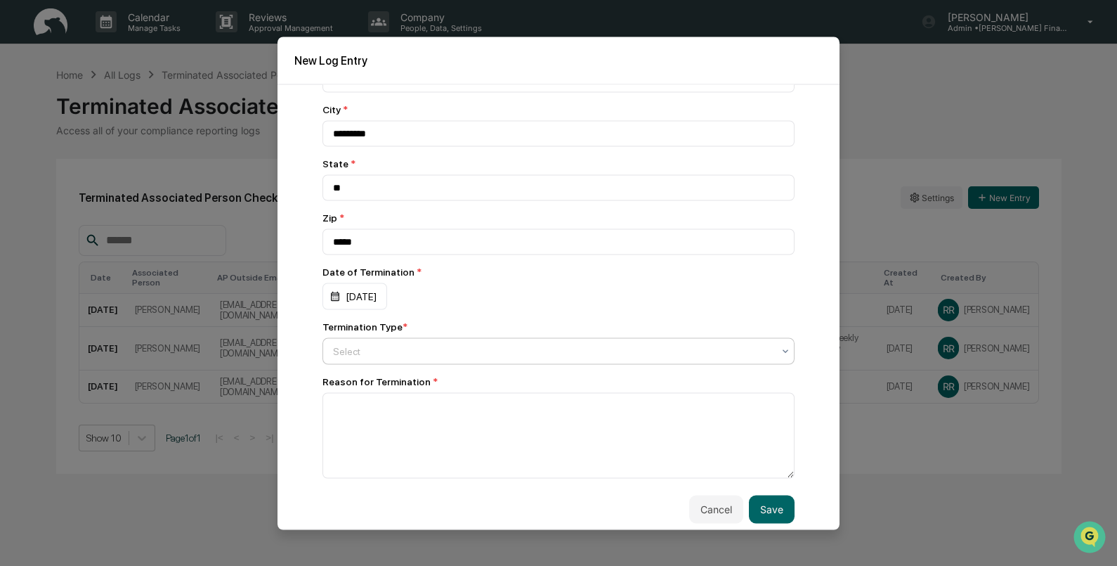
click at [351, 358] on div at bounding box center [553, 351] width 440 height 14
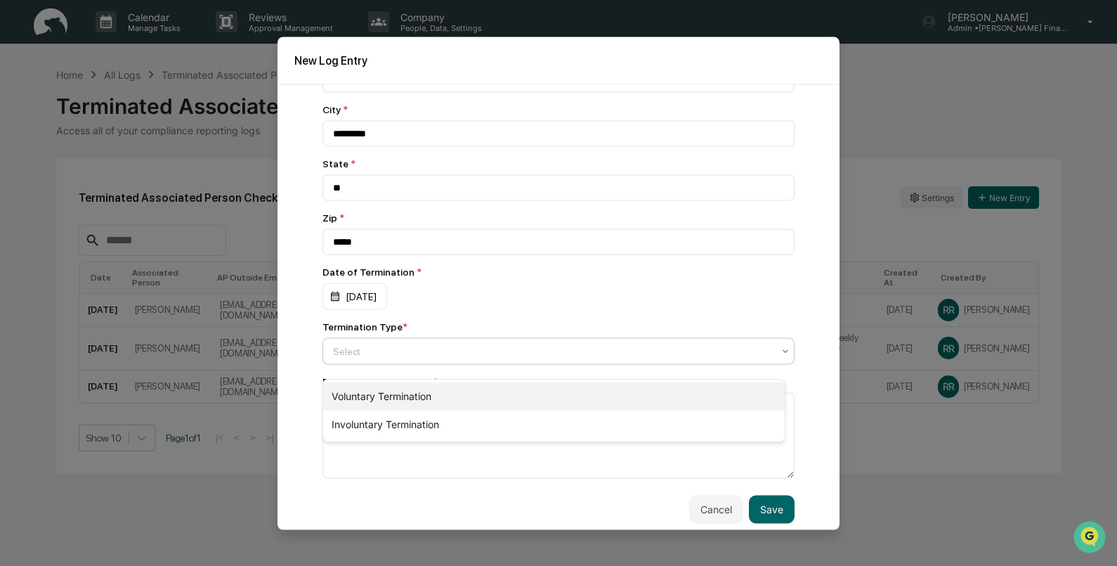
click at [370, 405] on div "Voluntary Termination" at bounding box center [554, 396] width 462 height 28
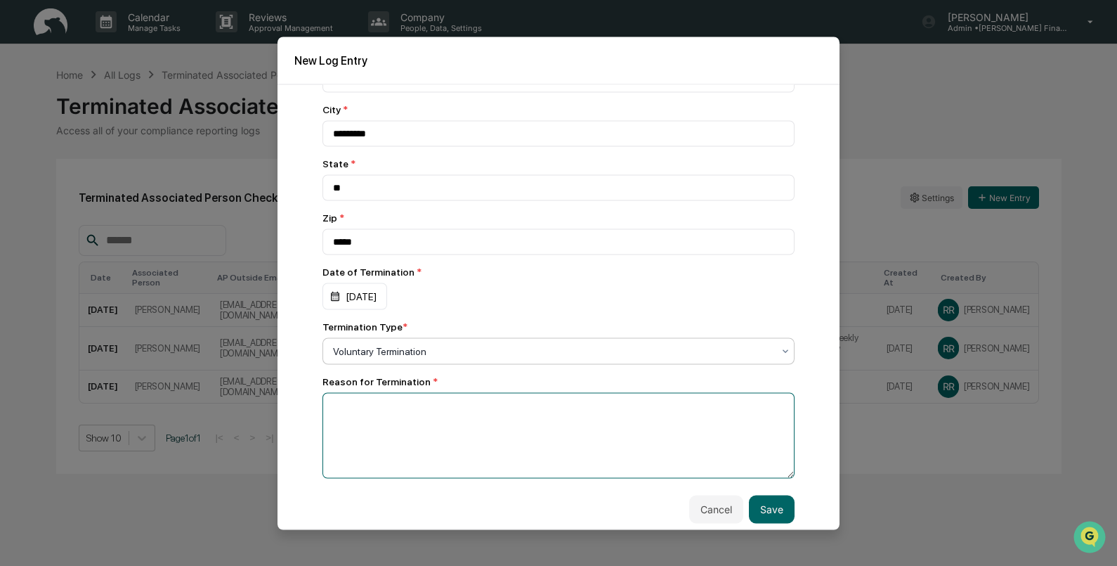
click at [375, 438] on textarea at bounding box center [559, 435] width 472 height 86
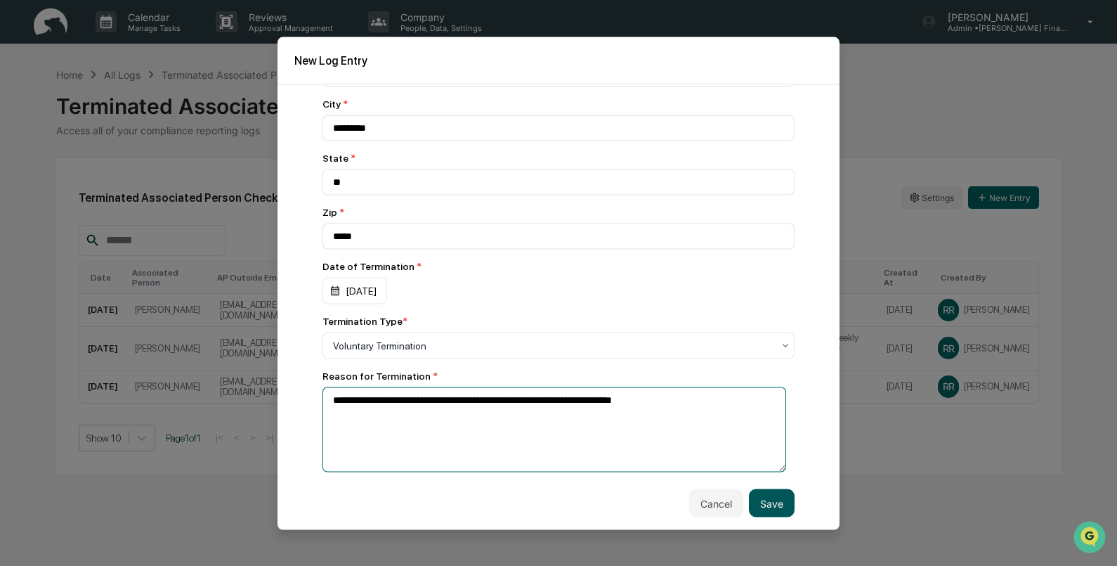
type textarea "**********"
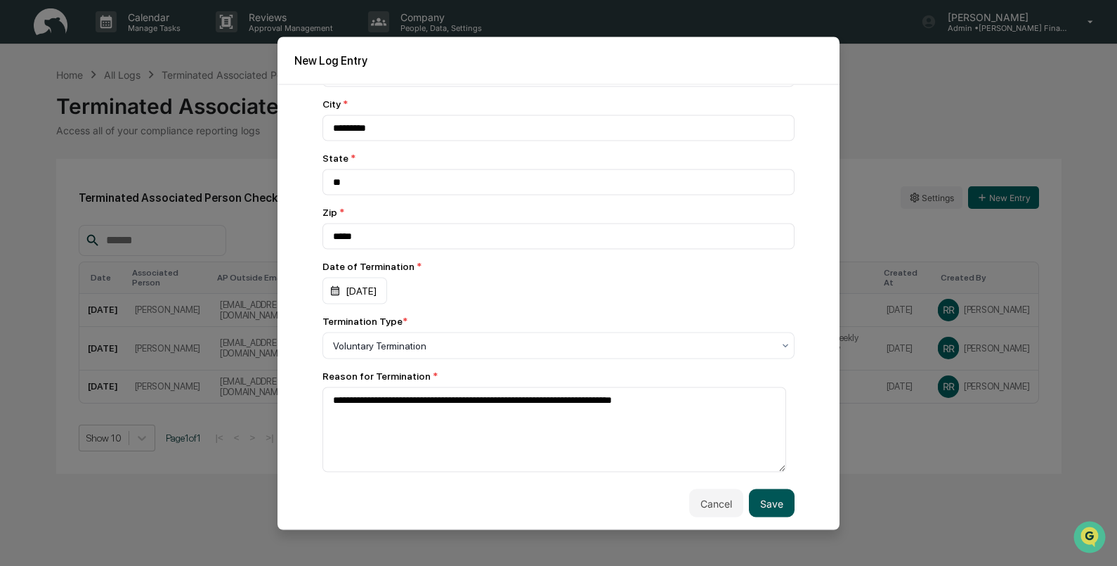
click at [769, 502] on button "Save" at bounding box center [772, 503] width 46 height 28
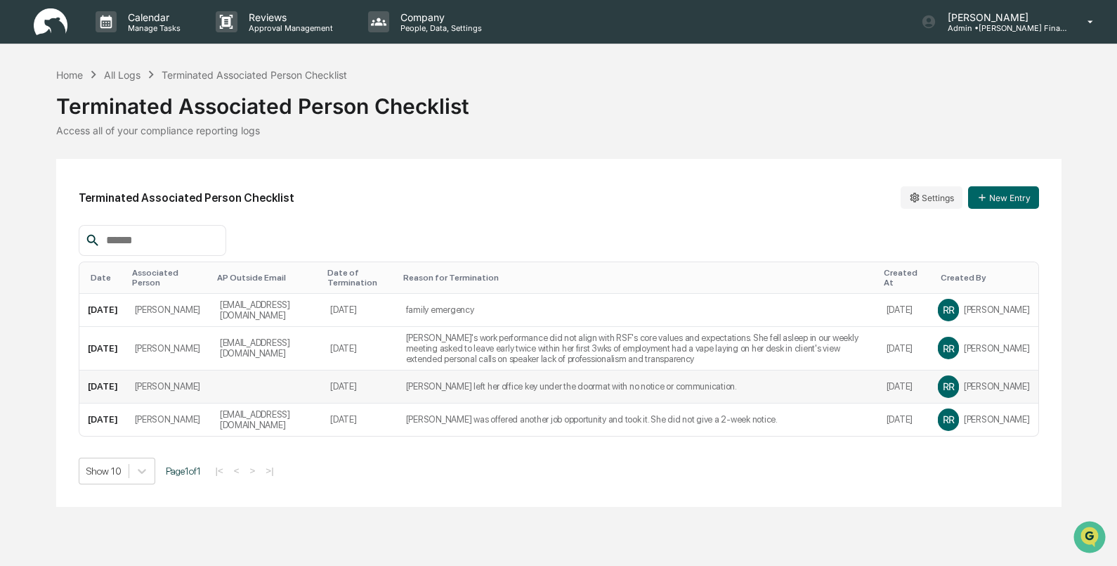
click at [692, 386] on td "Margot left her office key under the doormat with no notice or communication." at bounding box center [638, 386] width 481 height 33
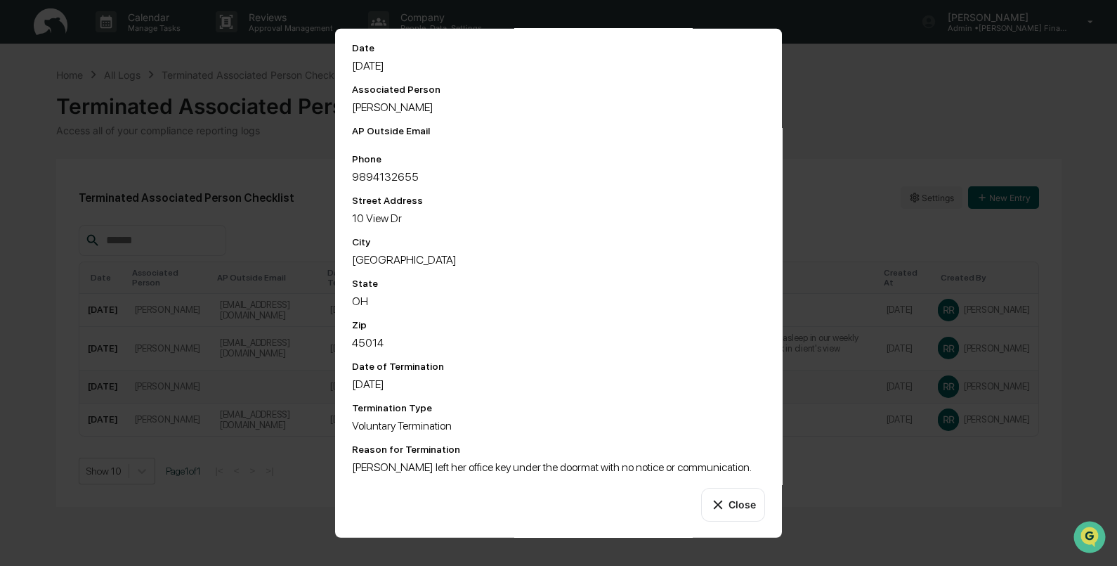
scroll to position [112, 0]
click at [731, 507] on button "Close" at bounding box center [733, 504] width 64 height 34
